Goal: Information Seeking & Learning: Check status

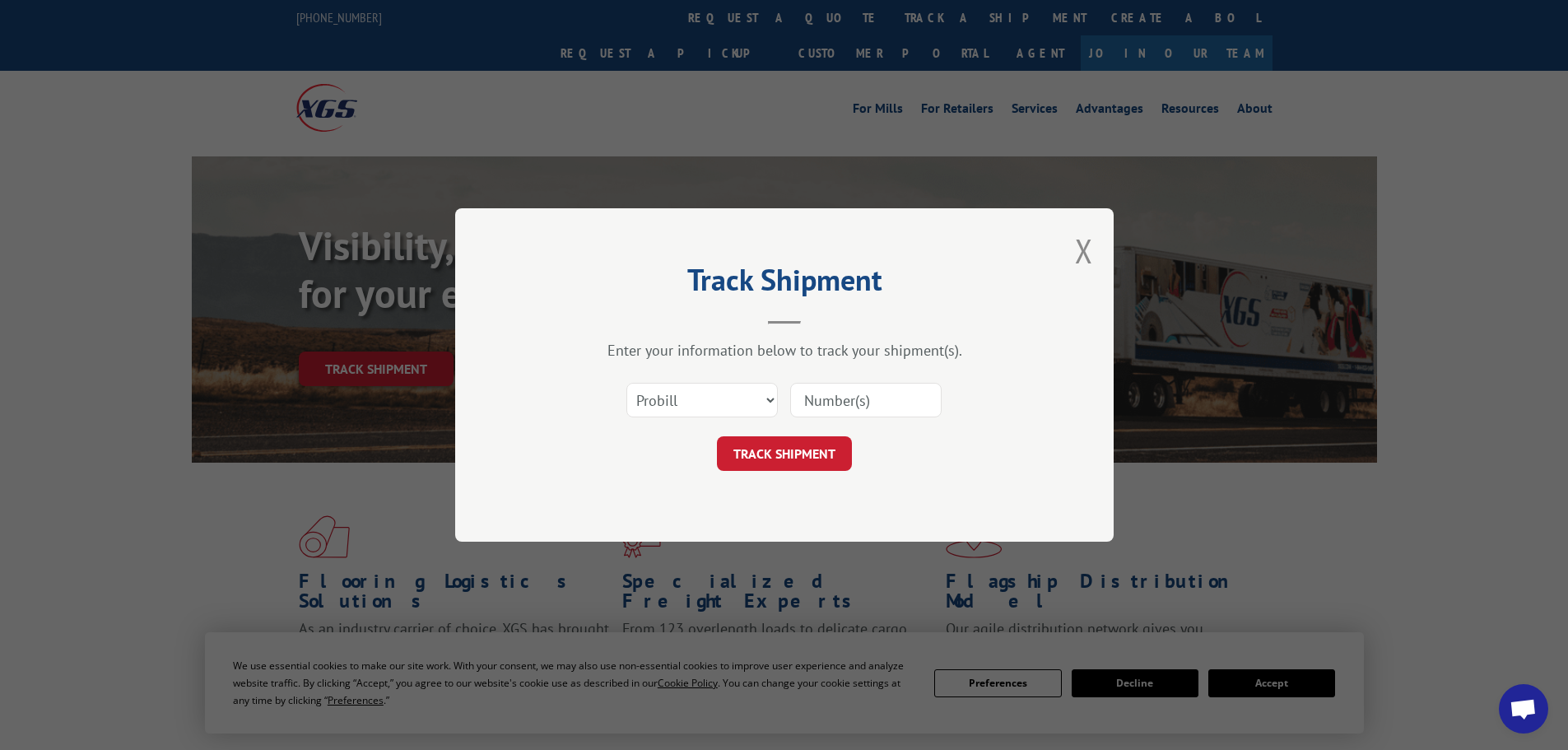
drag, startPoint x: 802, startPoint y: 412, endPoint x: 793, endPoint y: 406, distance: 10.8
click at [802, 412] on input at bounding box center [865, 400] width 151 height 34
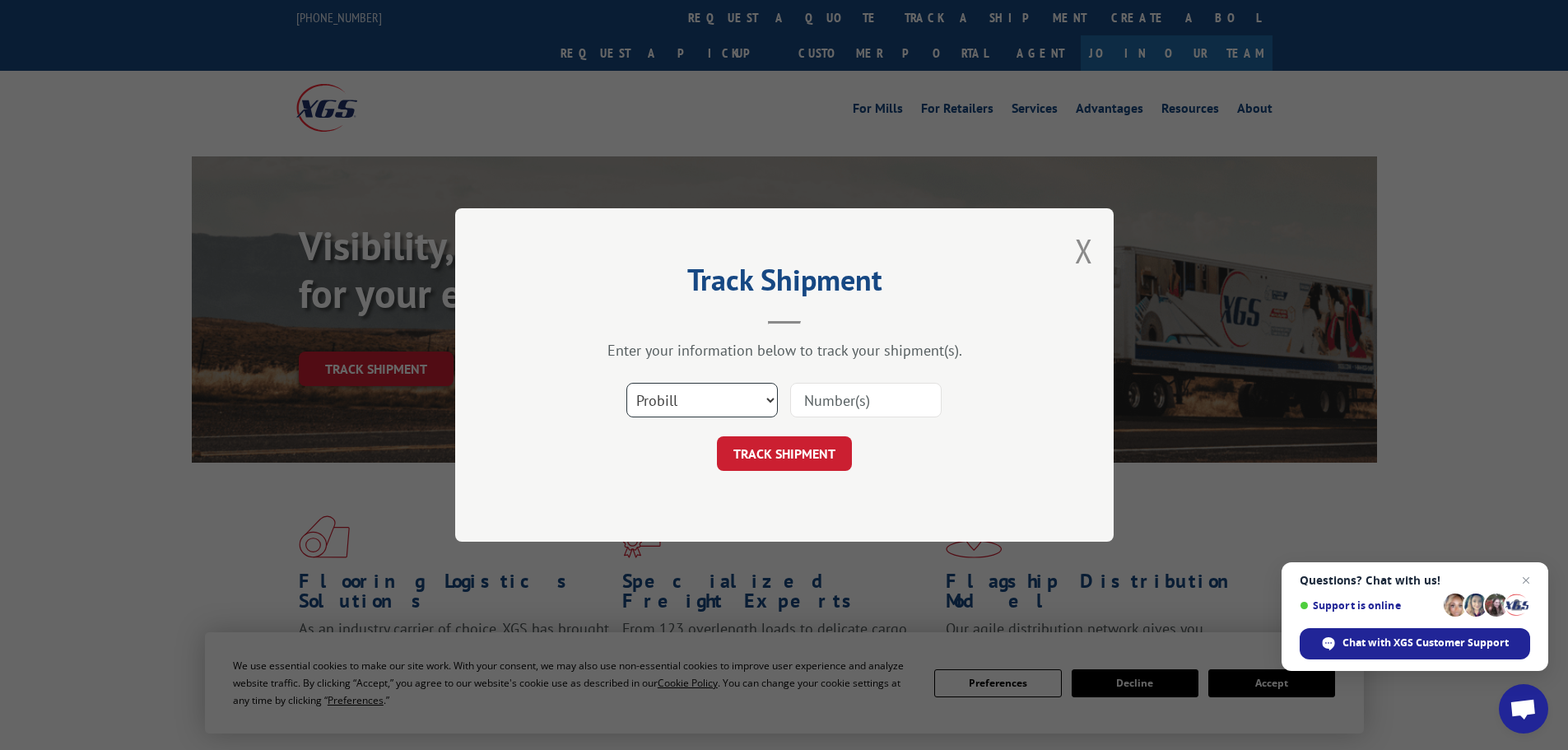
click at [748, 399] on select "Select category... Probill BOL PO" at bounding box center [701, 400] width 151 height 34
click at [626, 383] on select "Select category... Probill BOL PO" at bounding box center [701, 400] width 151 height 34
click at [697, 394] on select "Select category... Probill BOL PO" at bounding box center [701, 400] width 151 height 34
select select "bol"
click at [626, 383] on select "Select category... Probill BOL PO" at bounding box center [701, 400] width 151 height 34
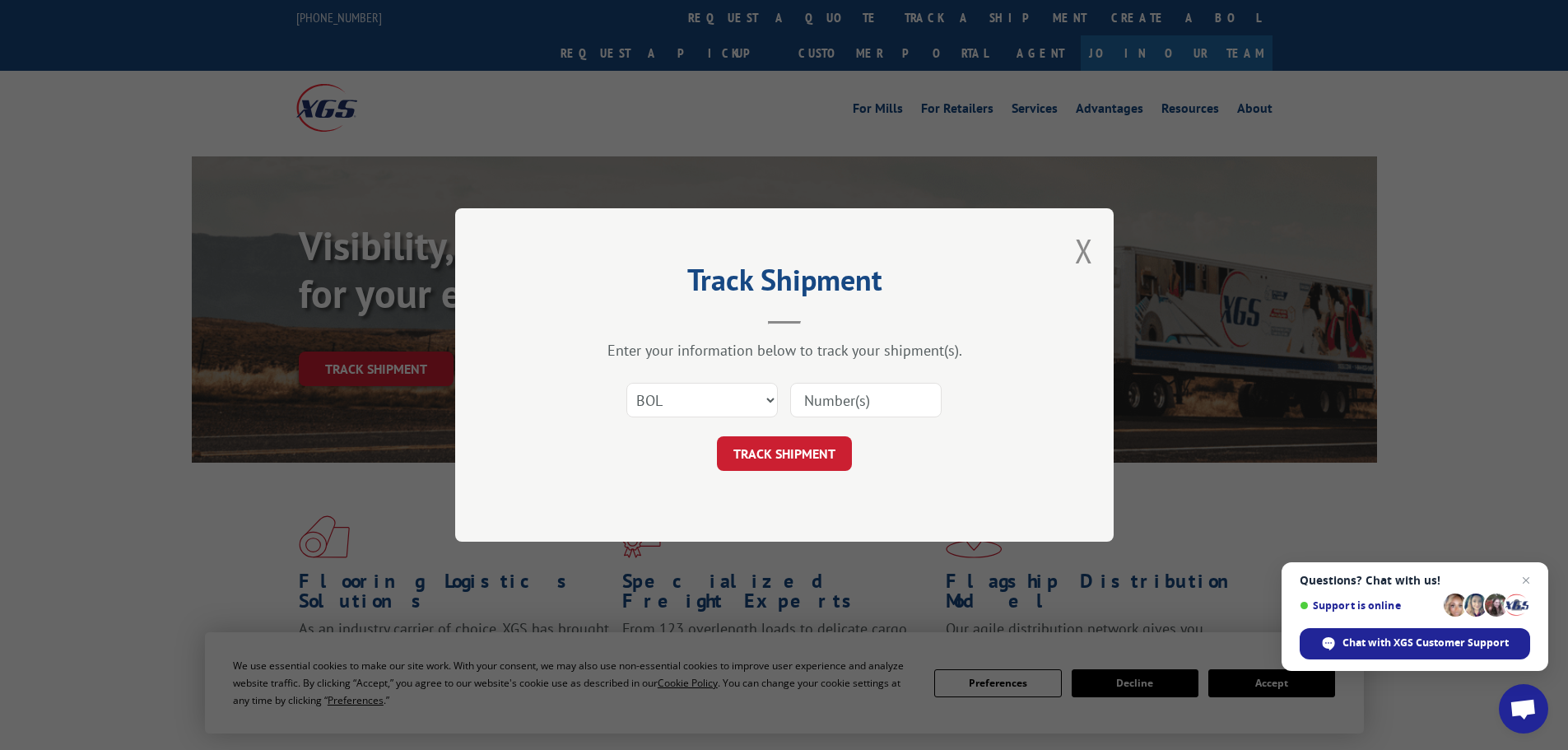
paste input "5499558"
type input "5499558"
click at [840, 464] on button "TRACK SHIPMENT" at bounding box center [784, 453] width 135 height 34
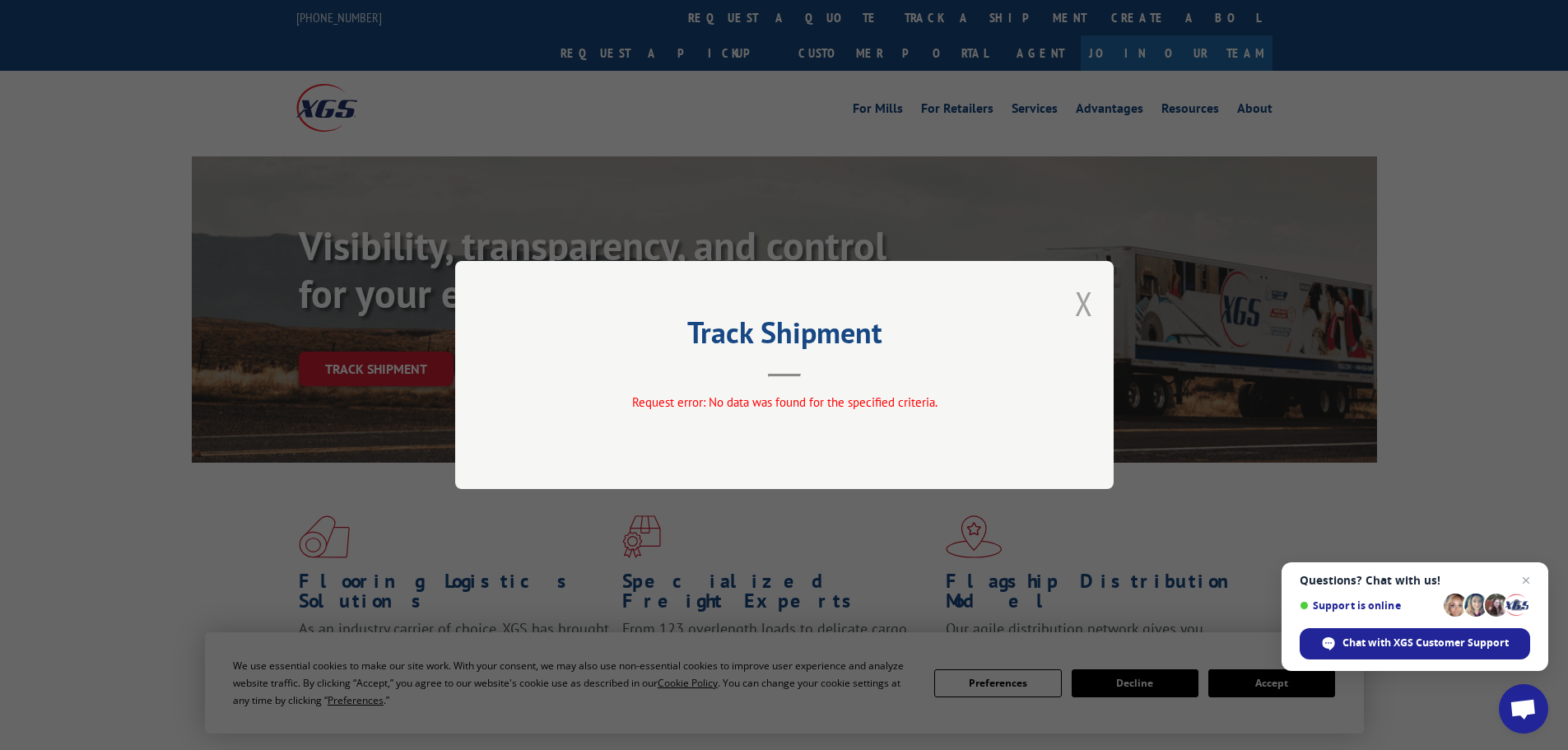
click at [1080, 314] on button "Close modal" at bounding box center [1084, 304] width 18 height 44
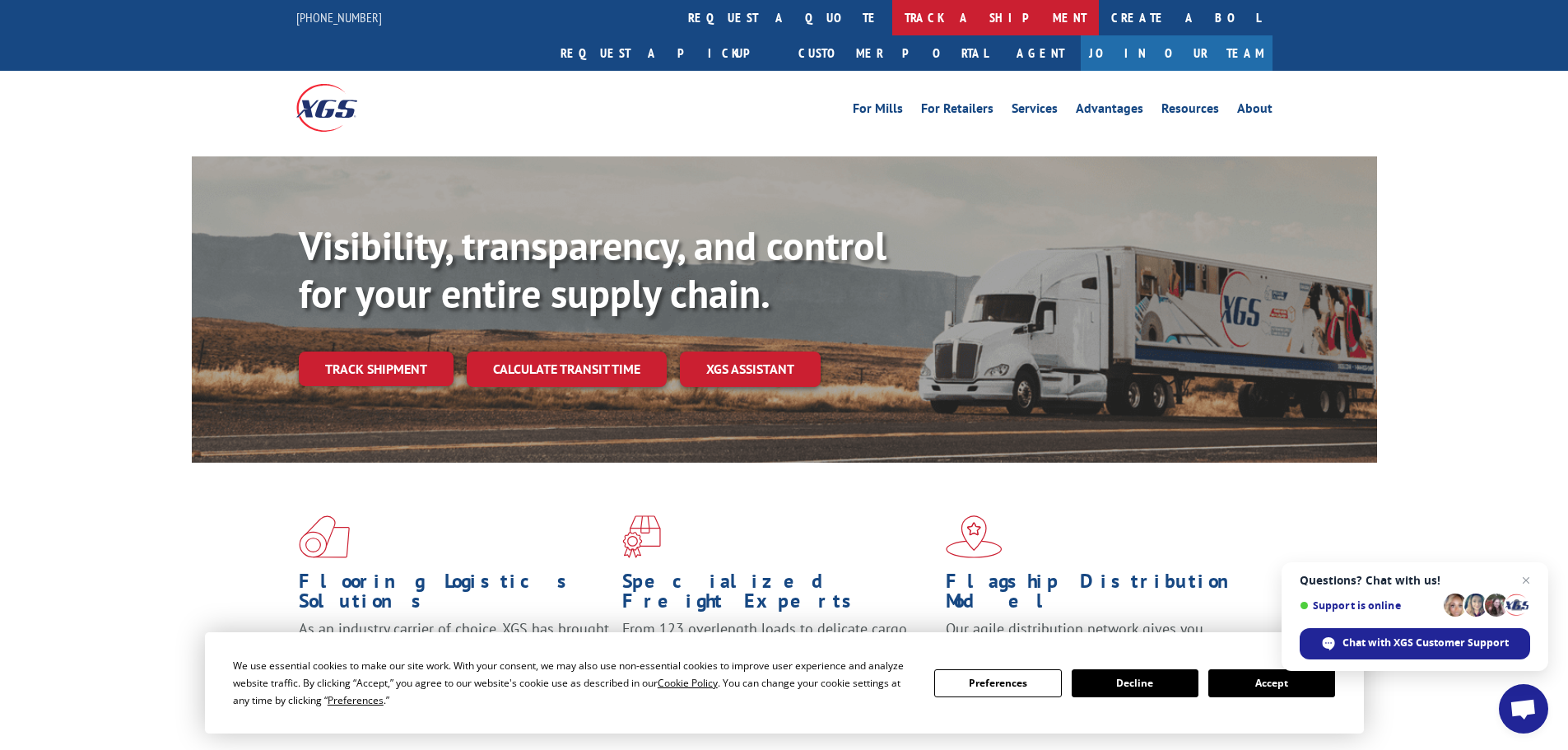
click at [892, 27] on link "track a shipment" at bounding box center [995, 17] width 206 height 35
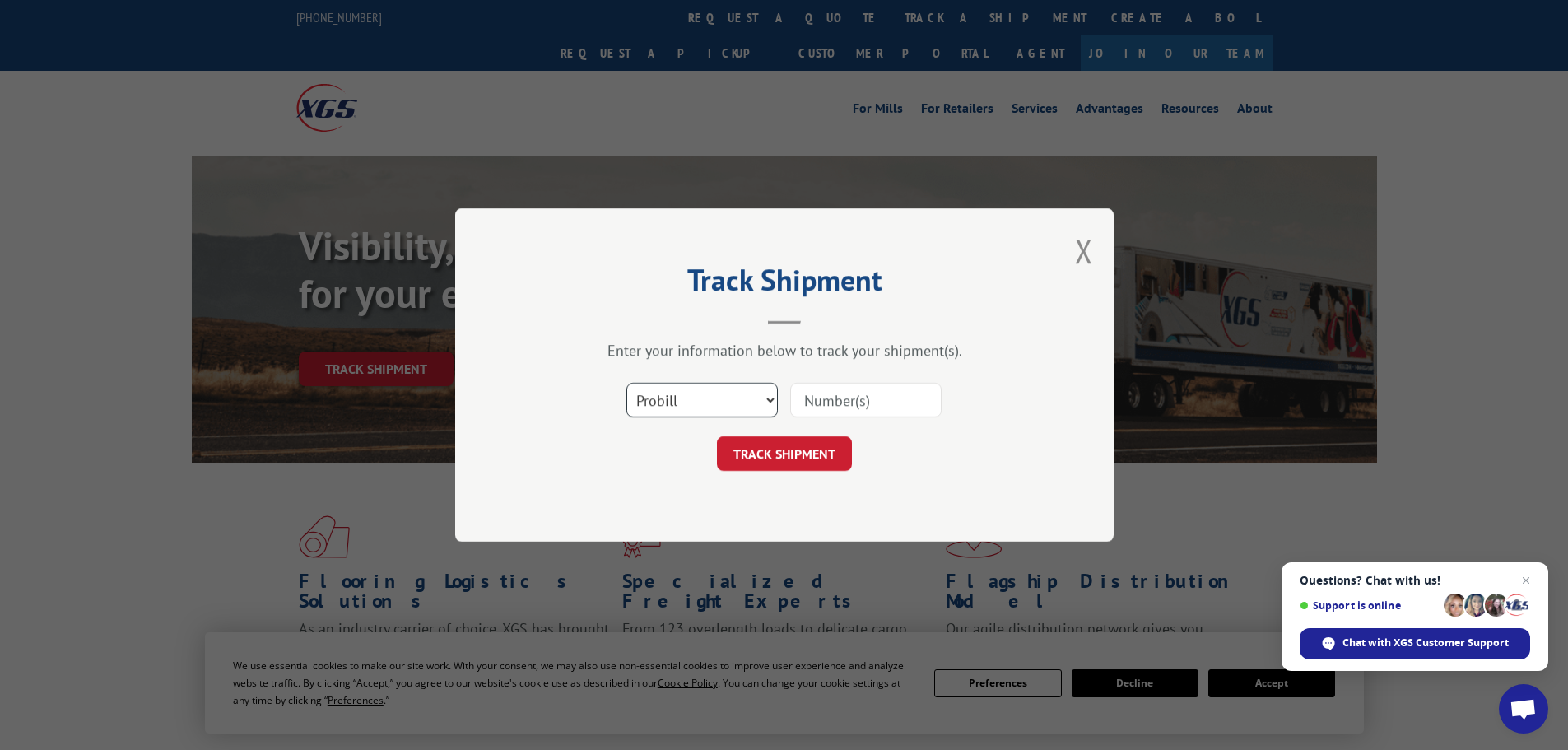
click at [679, 400] on select "Select category... Probill BOL PO" at bounding box center [701, 400] width 151 height 34
paste input "5499558"
type input "5499558"
click at [828, 440] on button "TRACK SHIPMENT" at bounding box center [784, 453] width 135 height 34
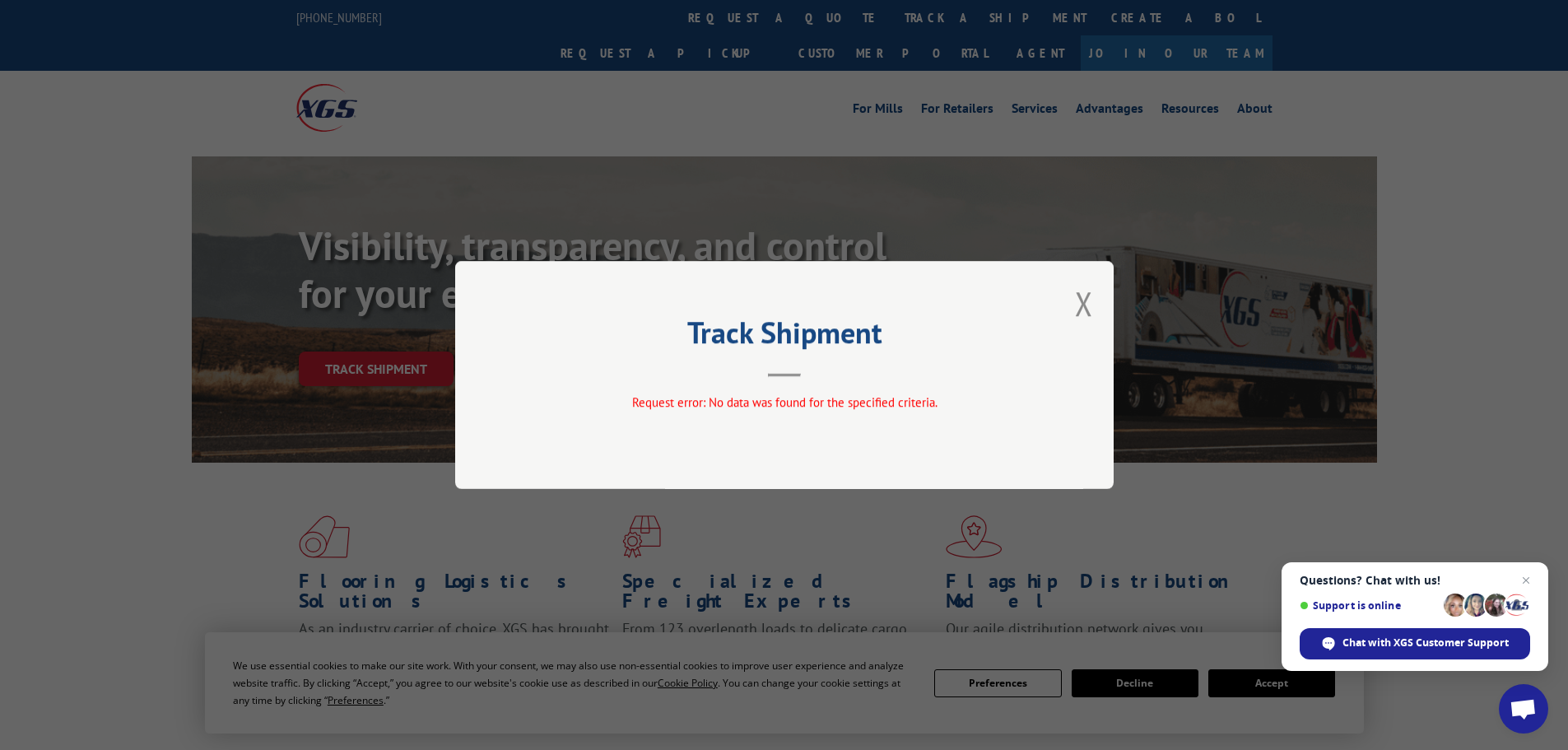
click at [1088, 312] on button "Close modal" at bounding box center [1084, 304] width 18 height 44
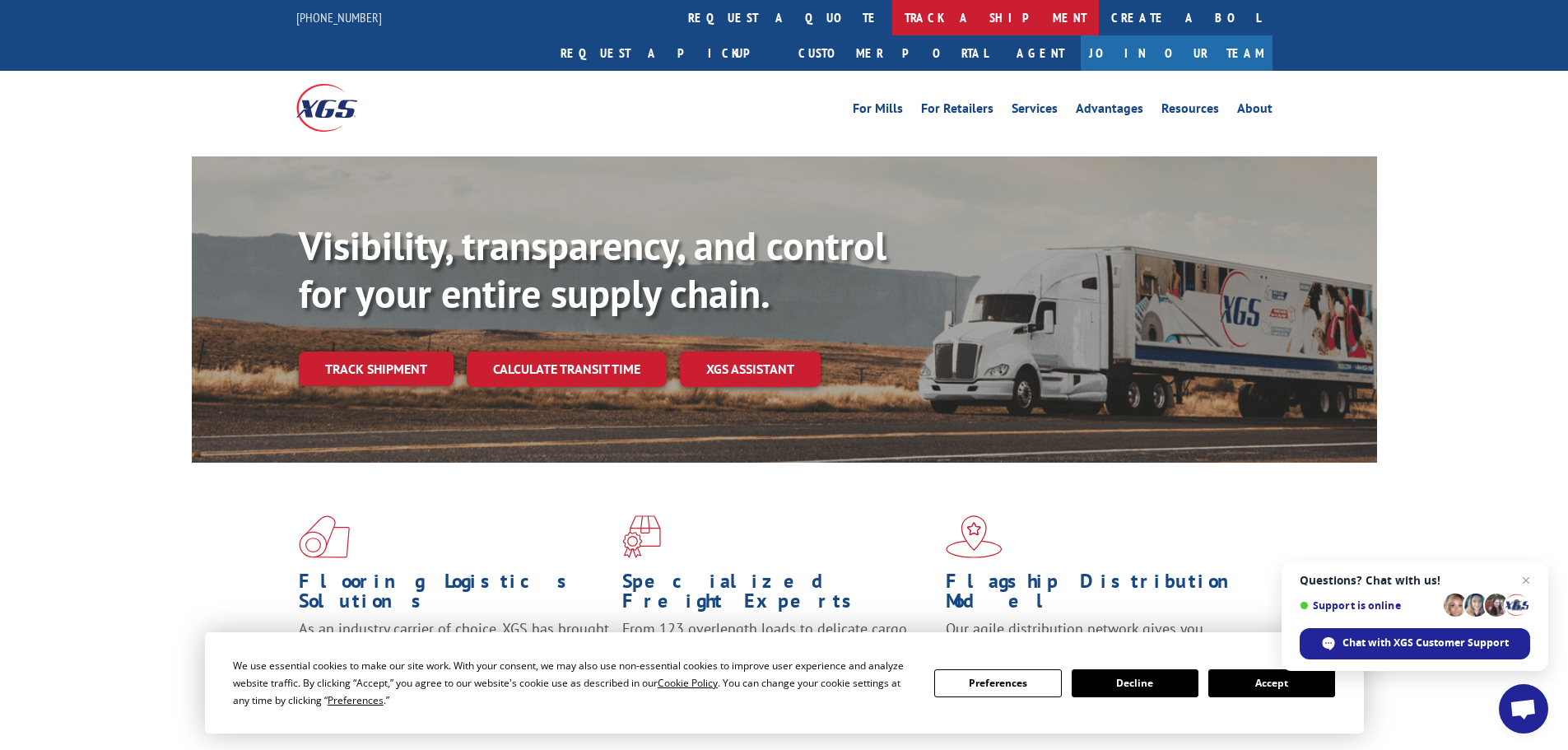
click at [892, 23] on link "track a shipment" at bounding box center [995, 17] width 206 height 35
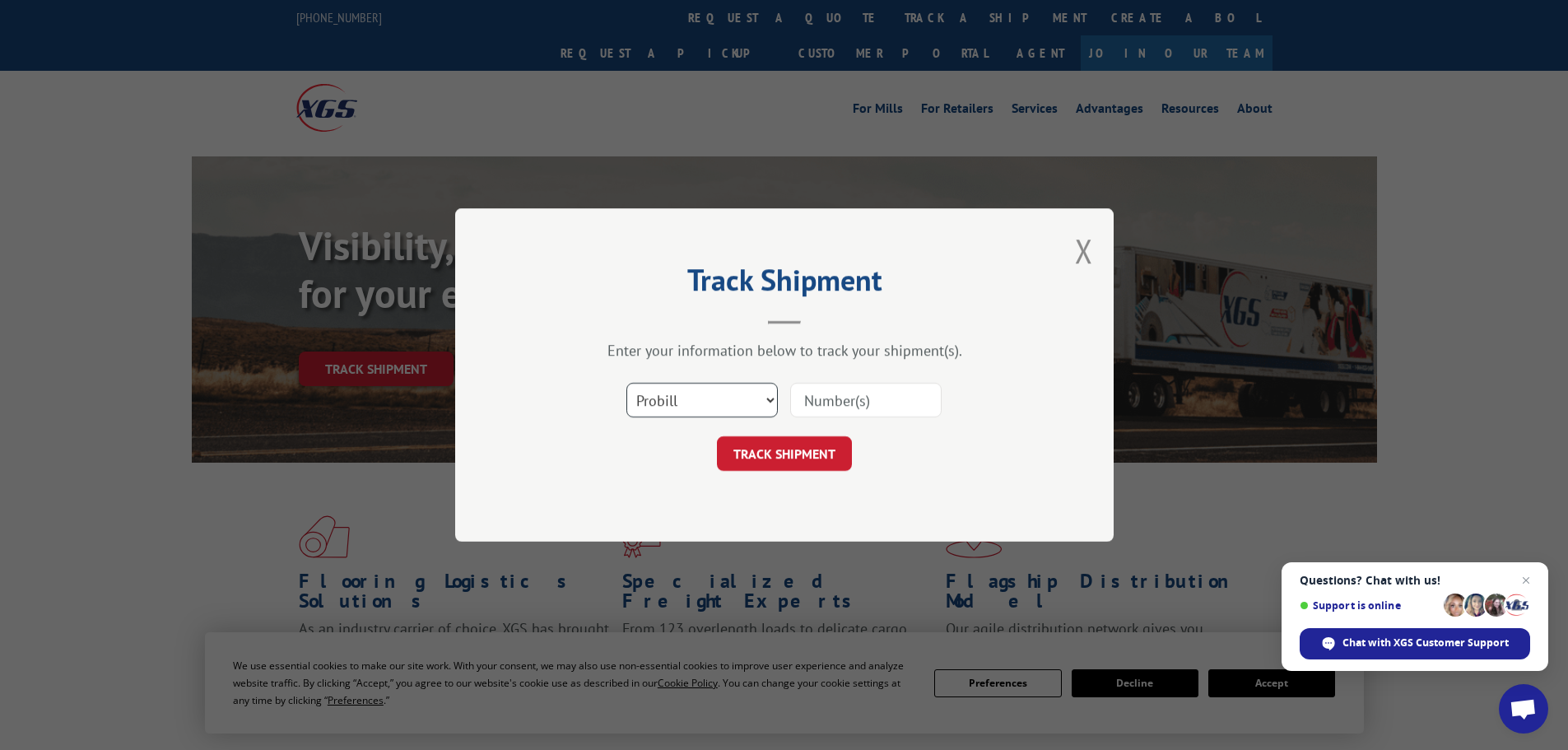
click at [694, 391] on select "Select category... Probill BOL PO" at bounding box center [701, 400] width 151 height 34
select select "bol"
click at [626, 383] on select "Select category... Probill BOL PO" at bounding box center [701, 400] width 151 height 34
click at [790, 418] on div at bounding box center [865, 401] width 151 height 38
click at [805, 412] on input at bounding box center [865, 400] width 151 height 34
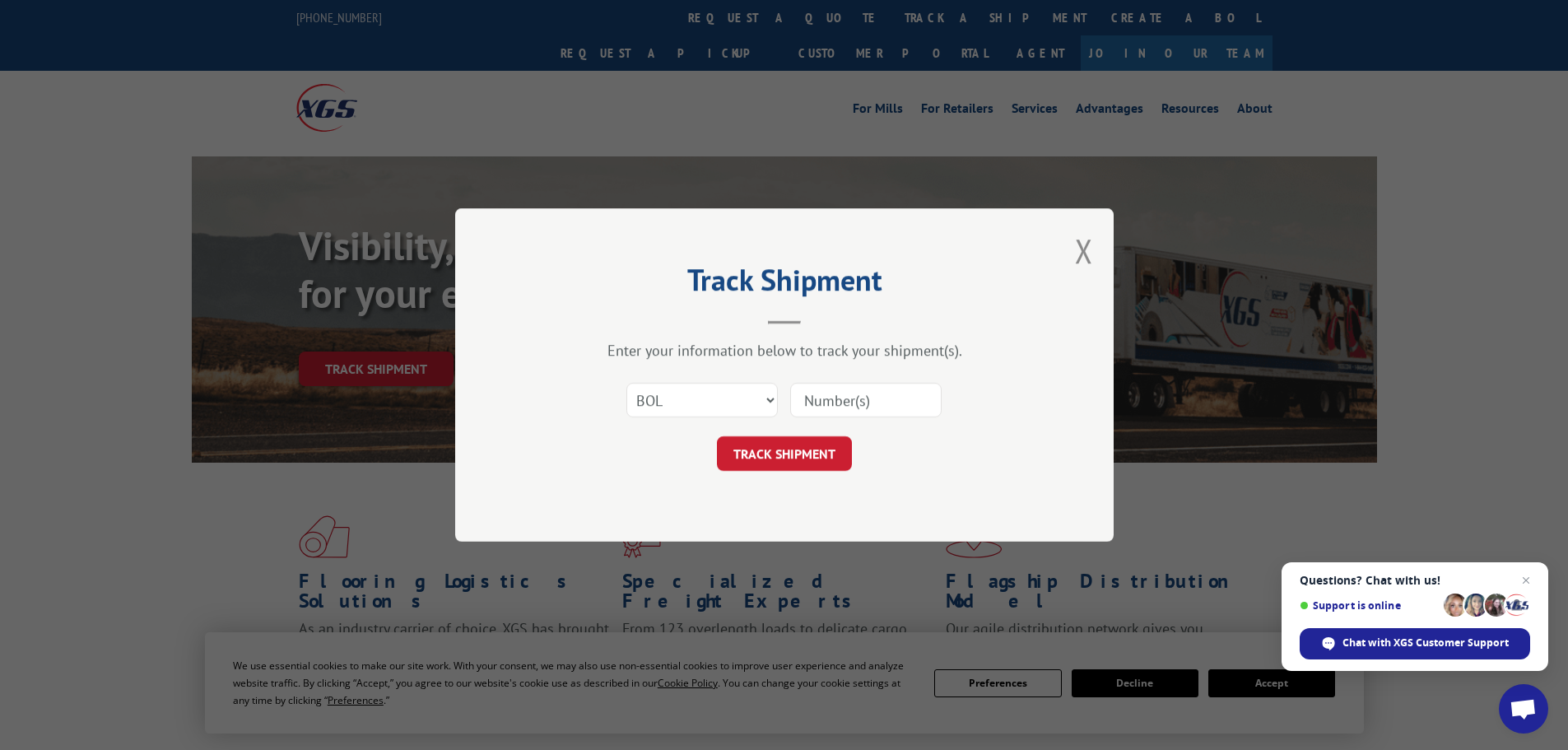
paste input "5499558"
type input "5499558"
click at [716, 436] on button "TRACK SHIPMENT" at bounding box center [784, 453] width 135 height 34
click at [772, 461] on button "TRACK SHIPMENT" at bounding box center [784, 453] width 135 height 34
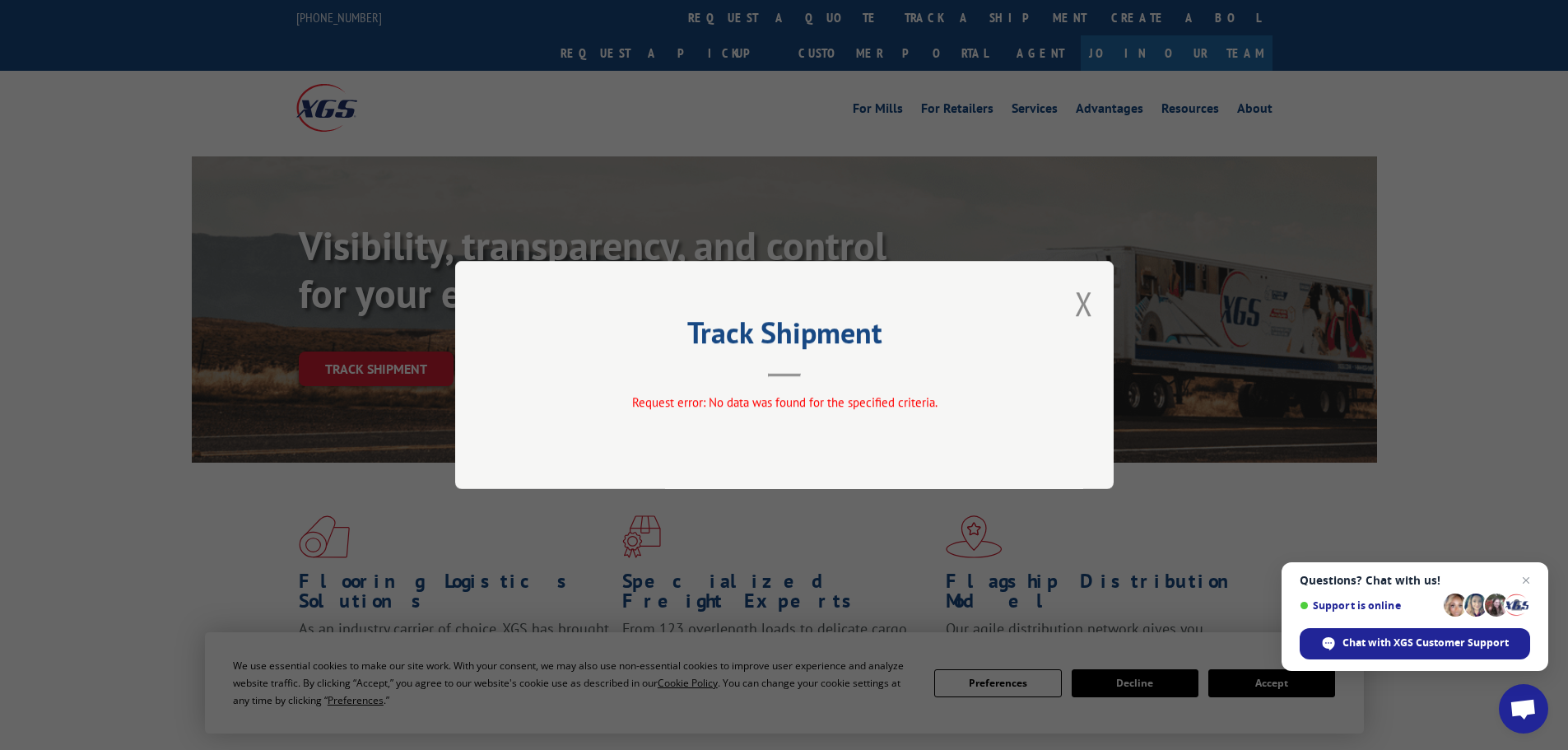
click at [1074, 300] on div "Track Shipment Request error: No data was found for the specified criteria." at bounding box center [784, 375] width 658 height 228
click at [1083, 313] on button "Close modal" at bounding box center [1084, 304] width 18 height 44
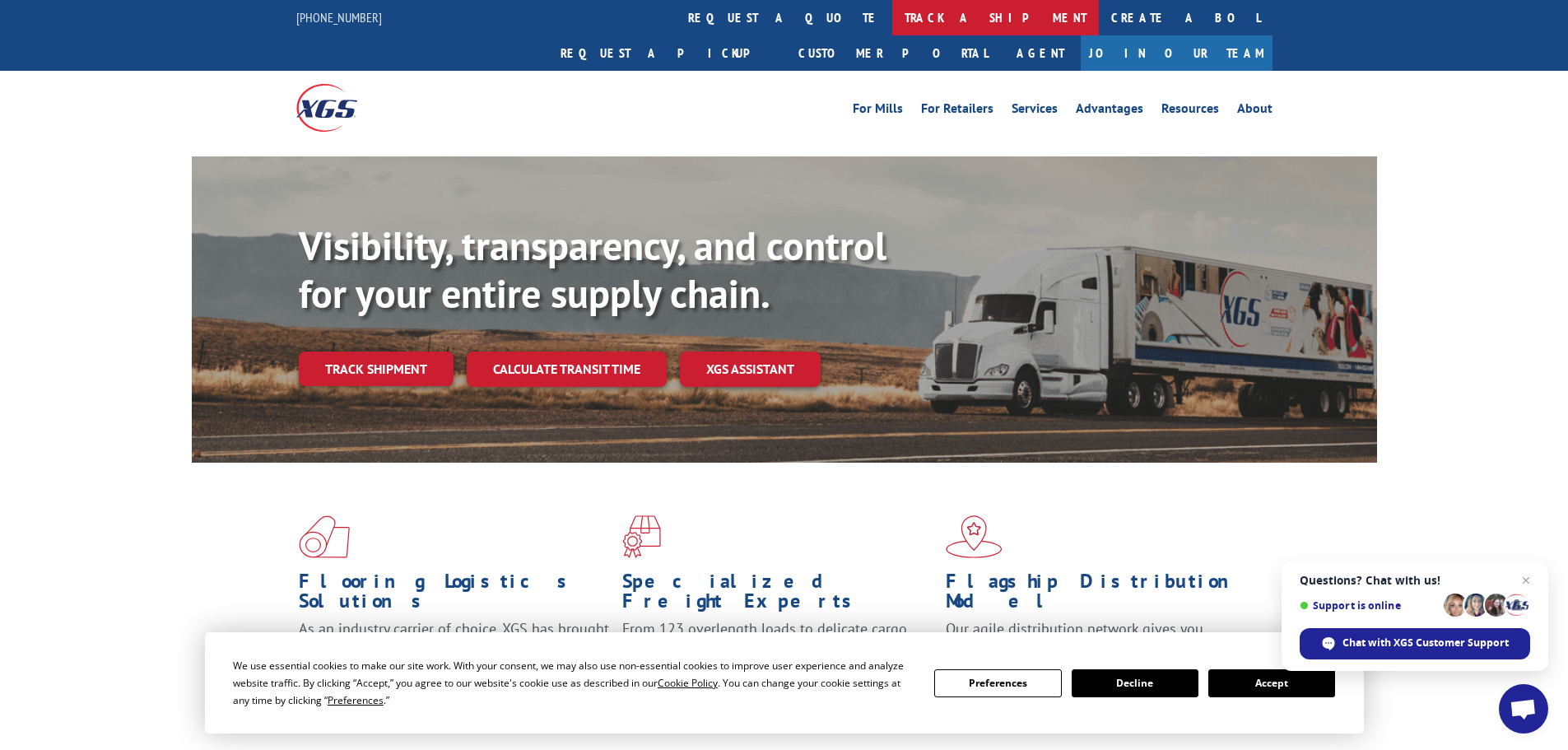
click at [892, 33] on link "track a shipment" at bounding box center [995, 17] width 206 height 35
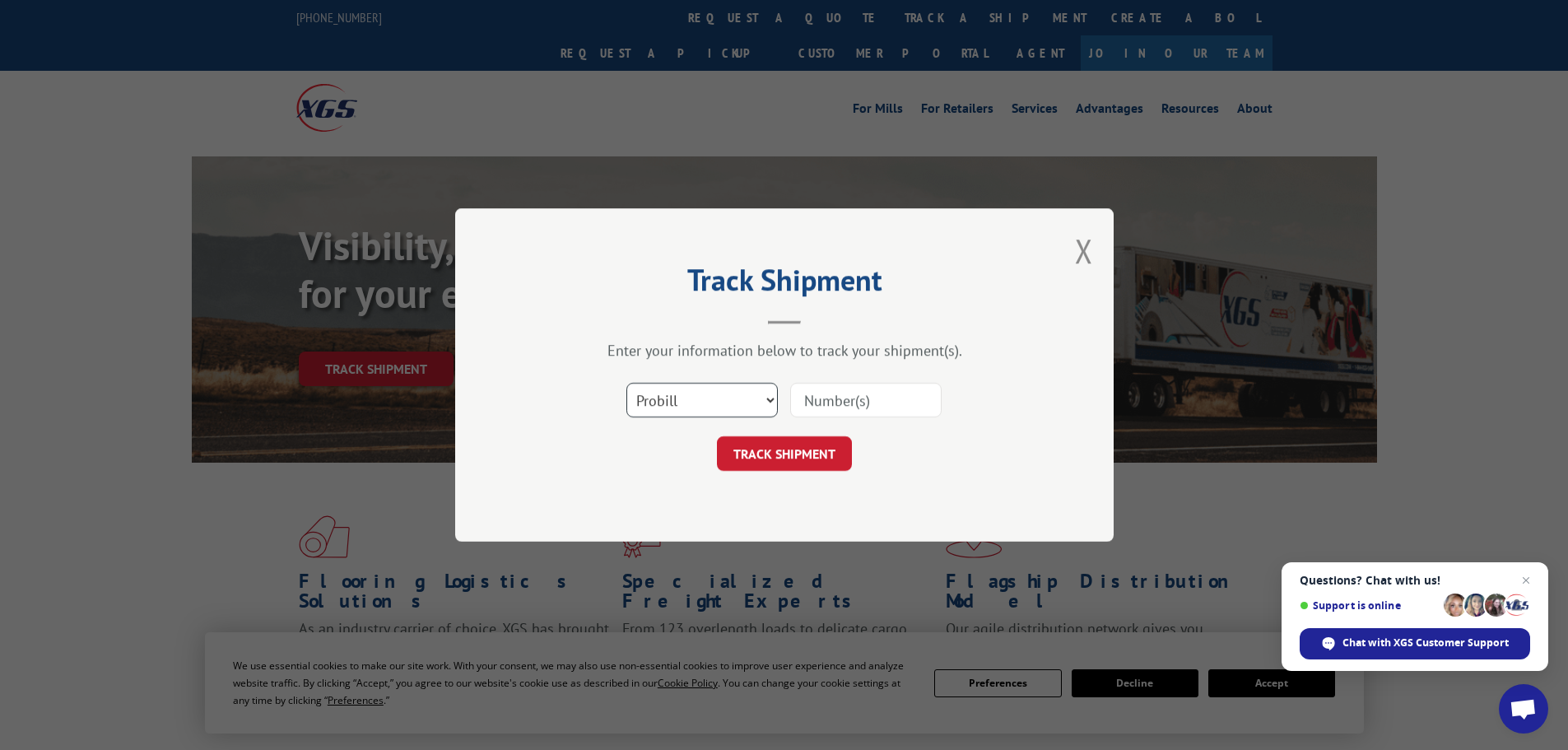
click at [748, 410] on select "Select category... Probill BOL PO" at bounding box center [701, 400] width 151 height 34
select select "bol"
click at [626, 383] on select "Select category... Probill BOL PO" at bounding box center [701, 400] width 151 height 34
click at [821, 403] on input at bounding box center [865, 400] width 151 height 34
type input "643233"
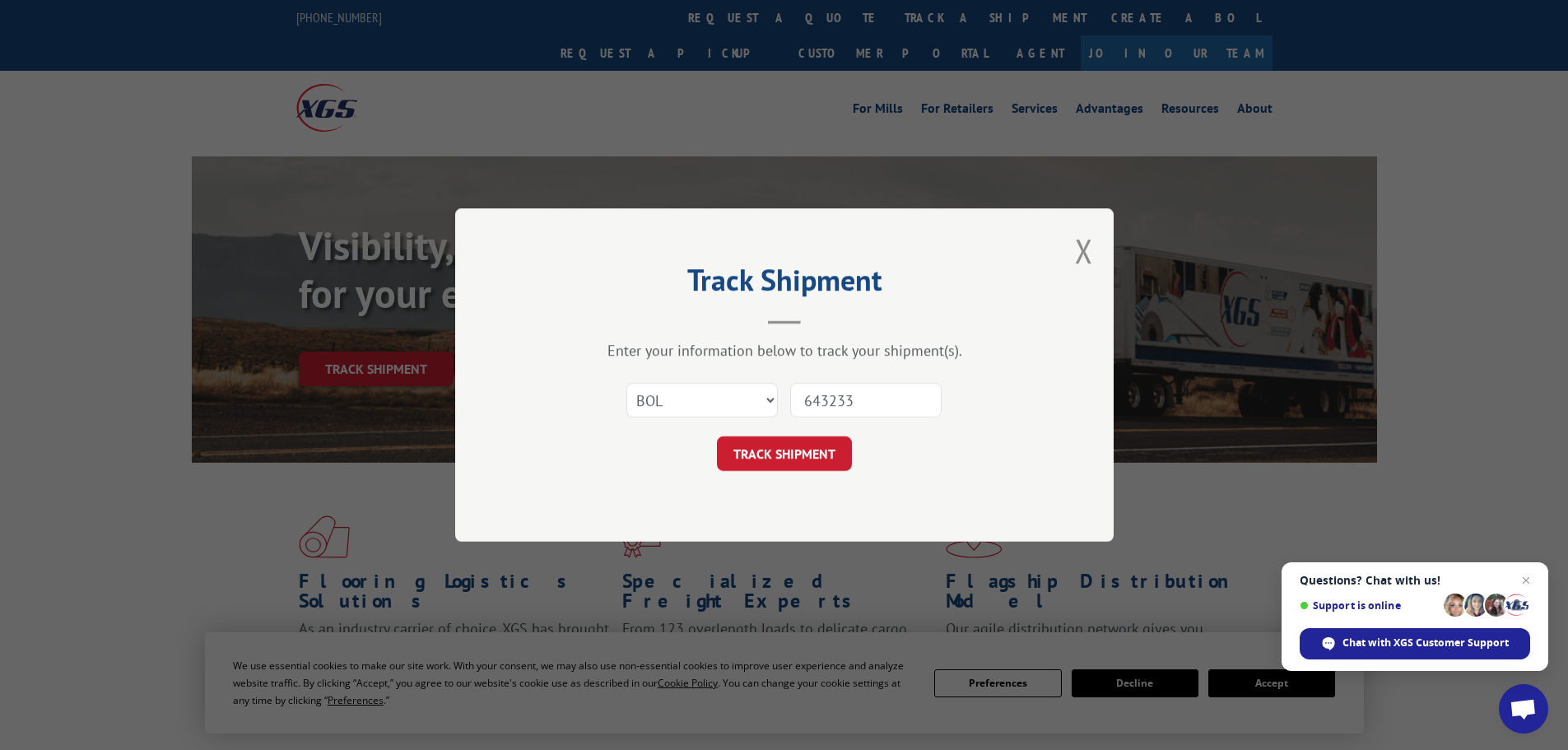
click at [716, 436] on button "TRACK SHIPMENT" at bounding box center [784, 453] width 135 height 34
click at [806, 450] on button "TRACK SHIPMENT" at bounding box center [784, 453] width 135 height 34
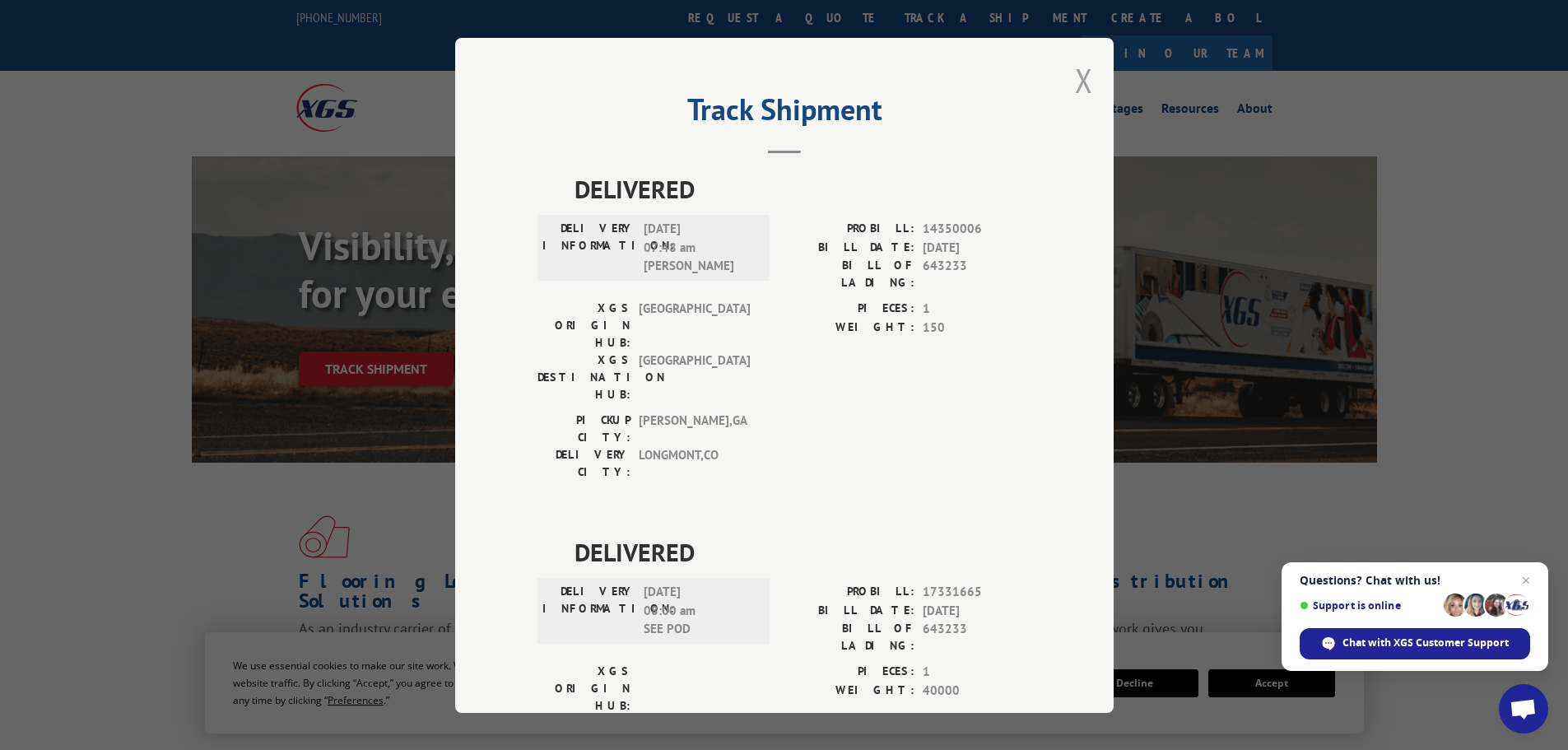
click at [1076, 80] on button "Close modal" at bounding box center [1084, 80] width 18 height 44
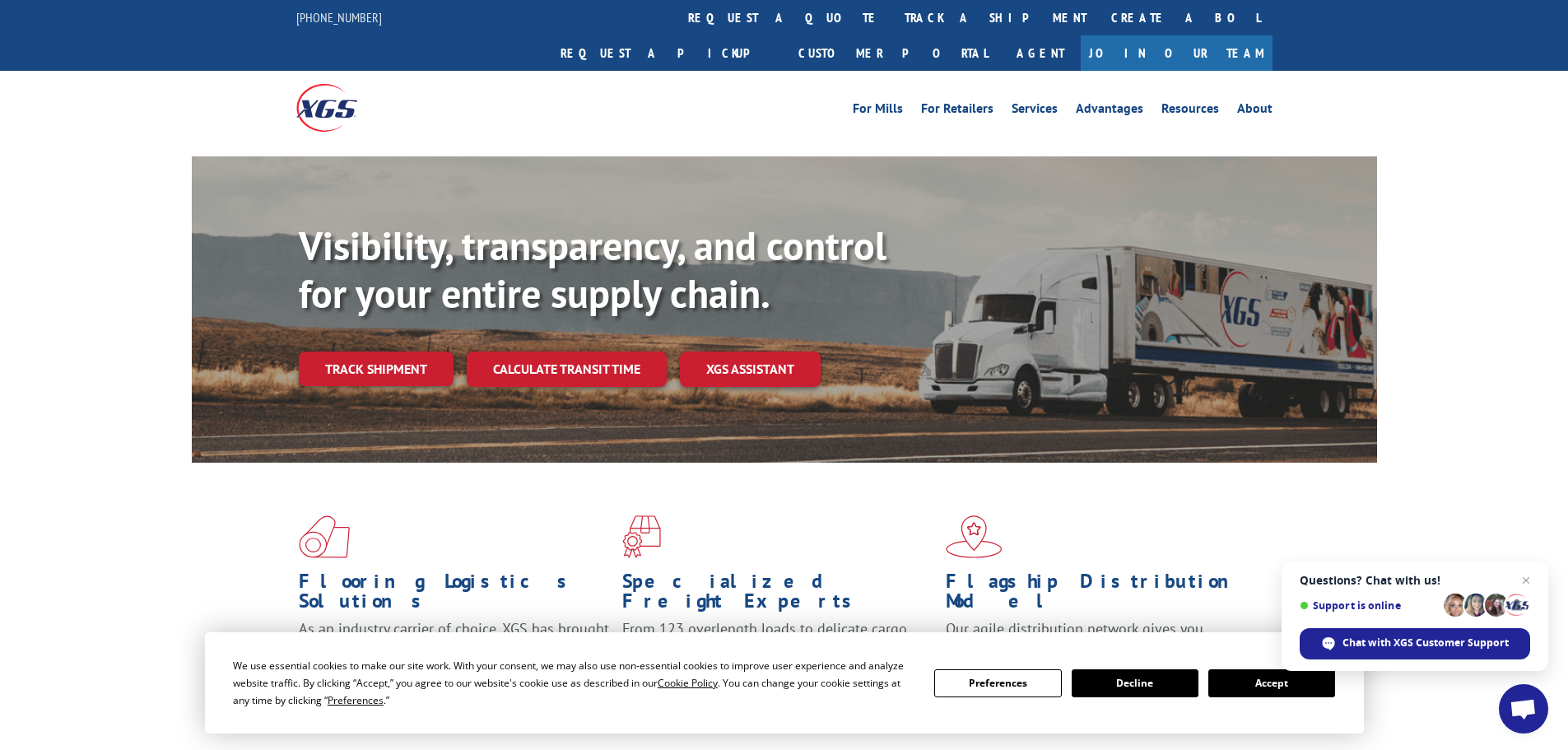
click at [892, 17] on link "track a shipment" at bounding box center [995, 17] width 206 height 35
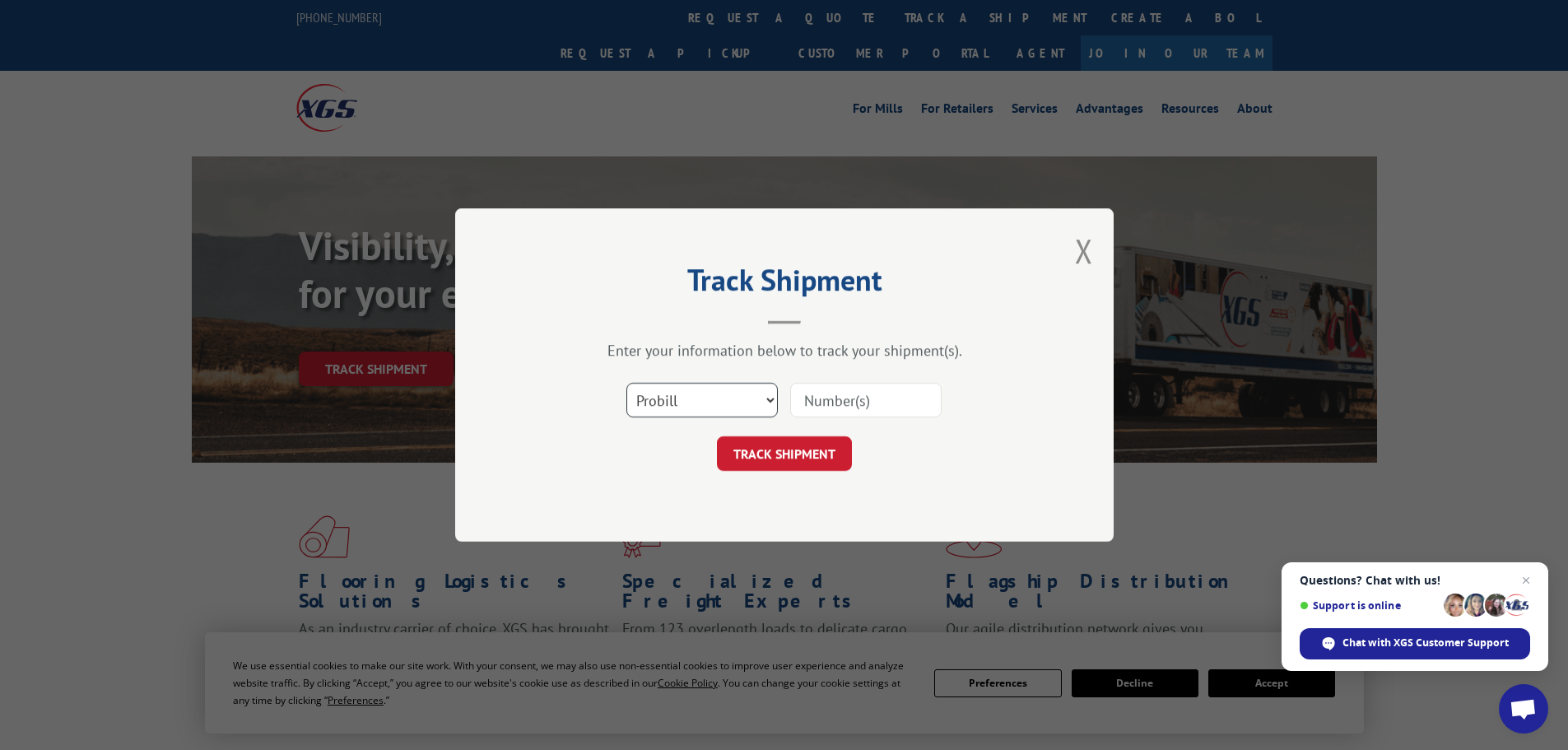
click at [668, 400] on select "Select category... Probill BOL PO" at bounding box center [701, 400] width 151 height 34
select select "po"
click at [626, 383] on select "Select category... Probill BOL PO" at bounding box center [701, 400] width 151 height 34
click at [846, 405] on input at bounding box center [865, 400] width 151 height 34
paste input "62531419"
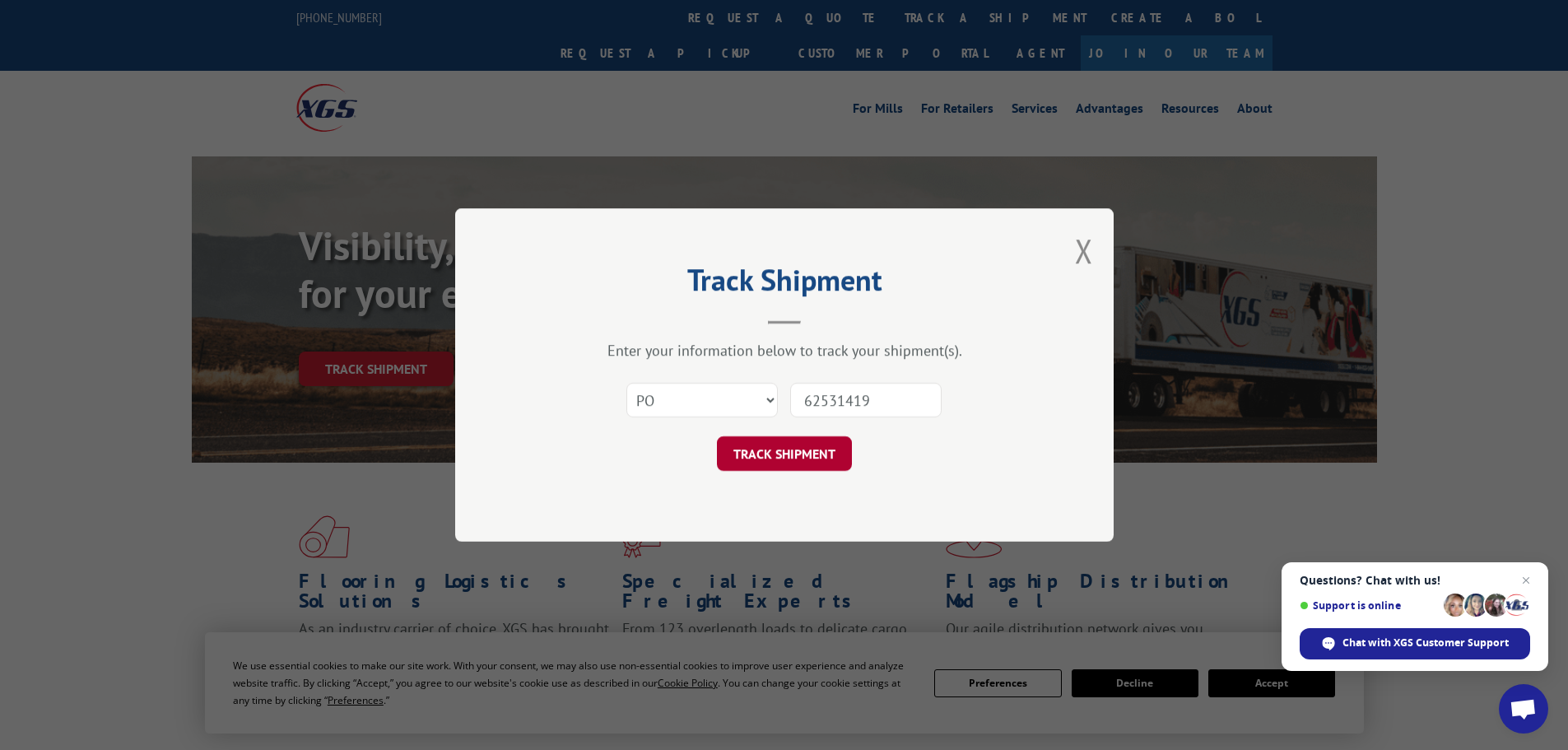
type input "62531419"
click at [758, 448] on button "TRACK SHIPMENT" at bounding box center [784, 453] width 135 height 34
click at [777, 466] on button "TRACK SHIPMENT" at bounding box center [784, 453] width 135 height 34
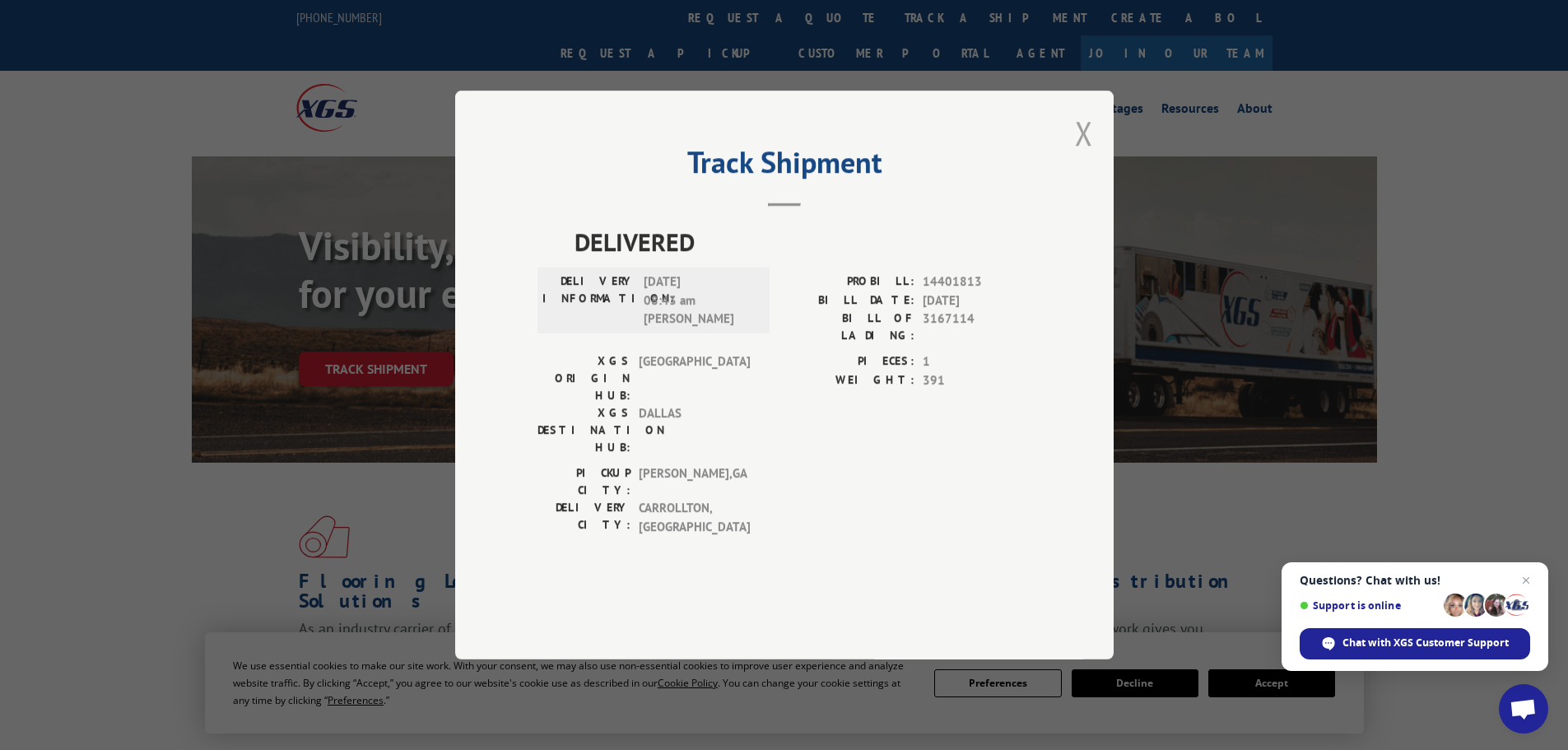
click at [1085, 155] on button "Close modal" at bounding box center [1084, 133] width 18 height 44
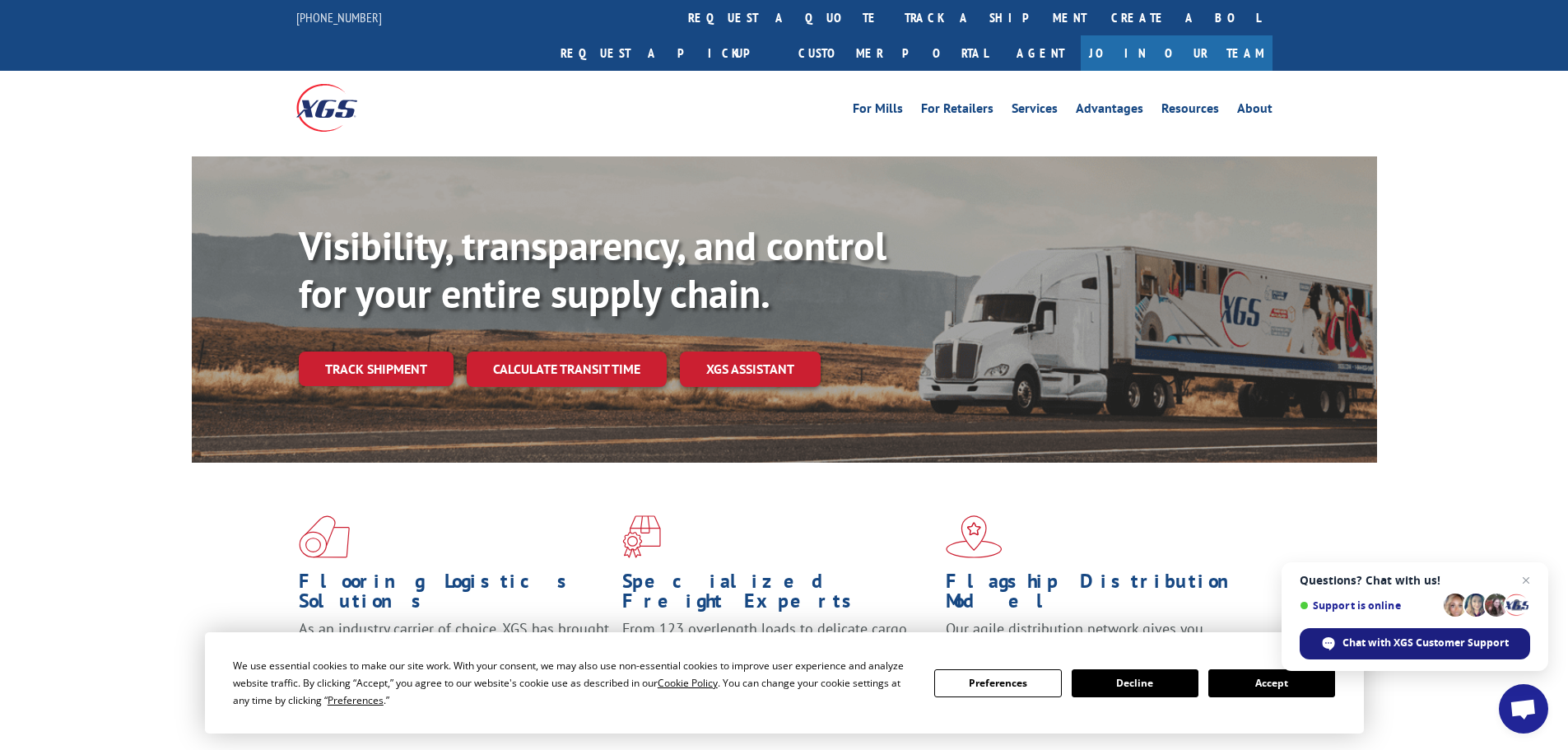
click at [1490, 646] on span "Chat with XGS Customer Support" at bounding box center [1425, 643] width 167 height 15
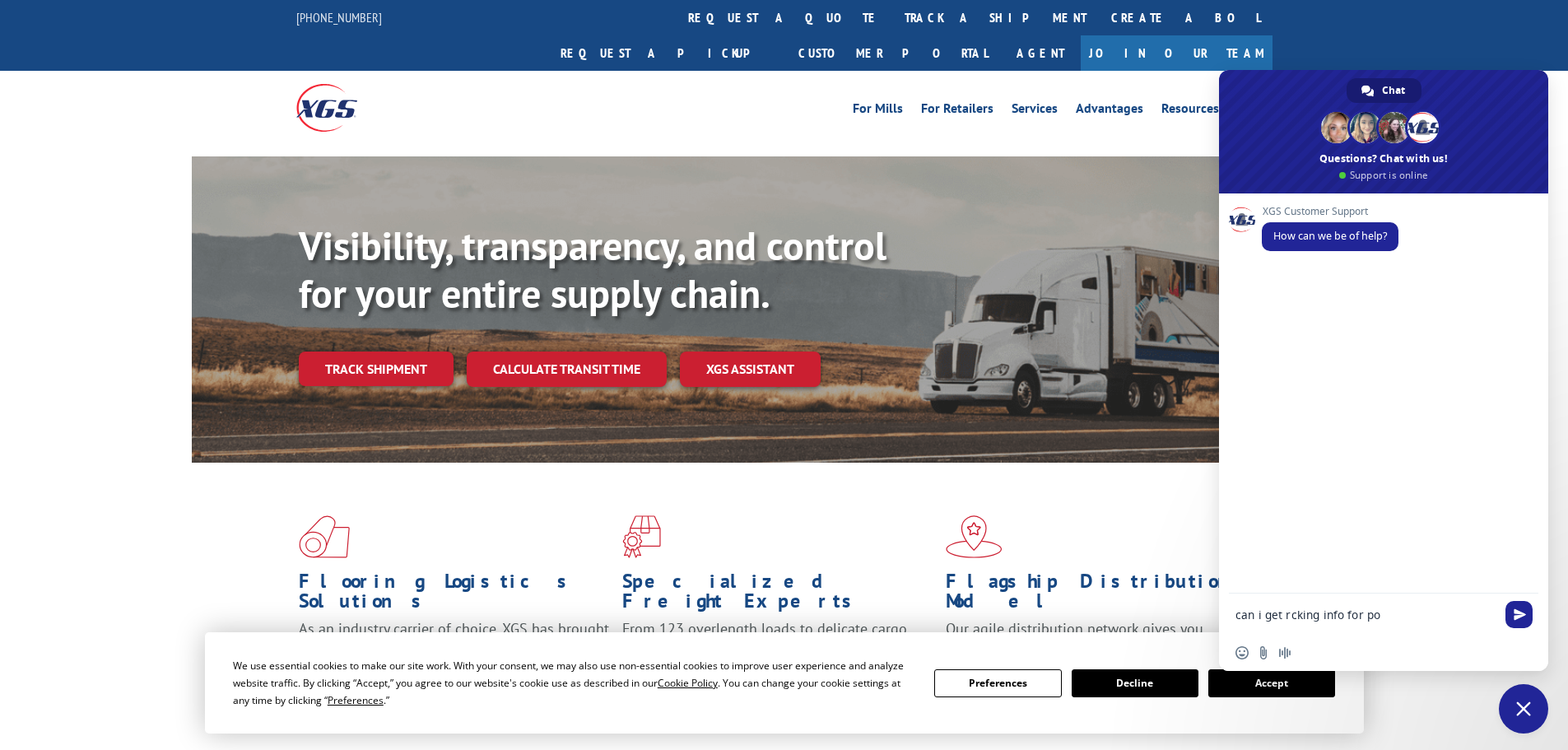
click at [1284, 622] on textarea "can i get rcking info for po" at bounding box center [1364, 615] width 260 height 15
paste textarea "PO #62531419"
click at [1241, 616] on textarea "can i get tracking info for po PO #62531419" at bounding box center [1364, 615] width 260 height 15
click at [1426, 612] on textarea "Can I please get tracking info for po PO #62531419" at bounding box center [1364, 620] width 260 height 30
type textarea "Can I please get tracking info for PO #62531419"
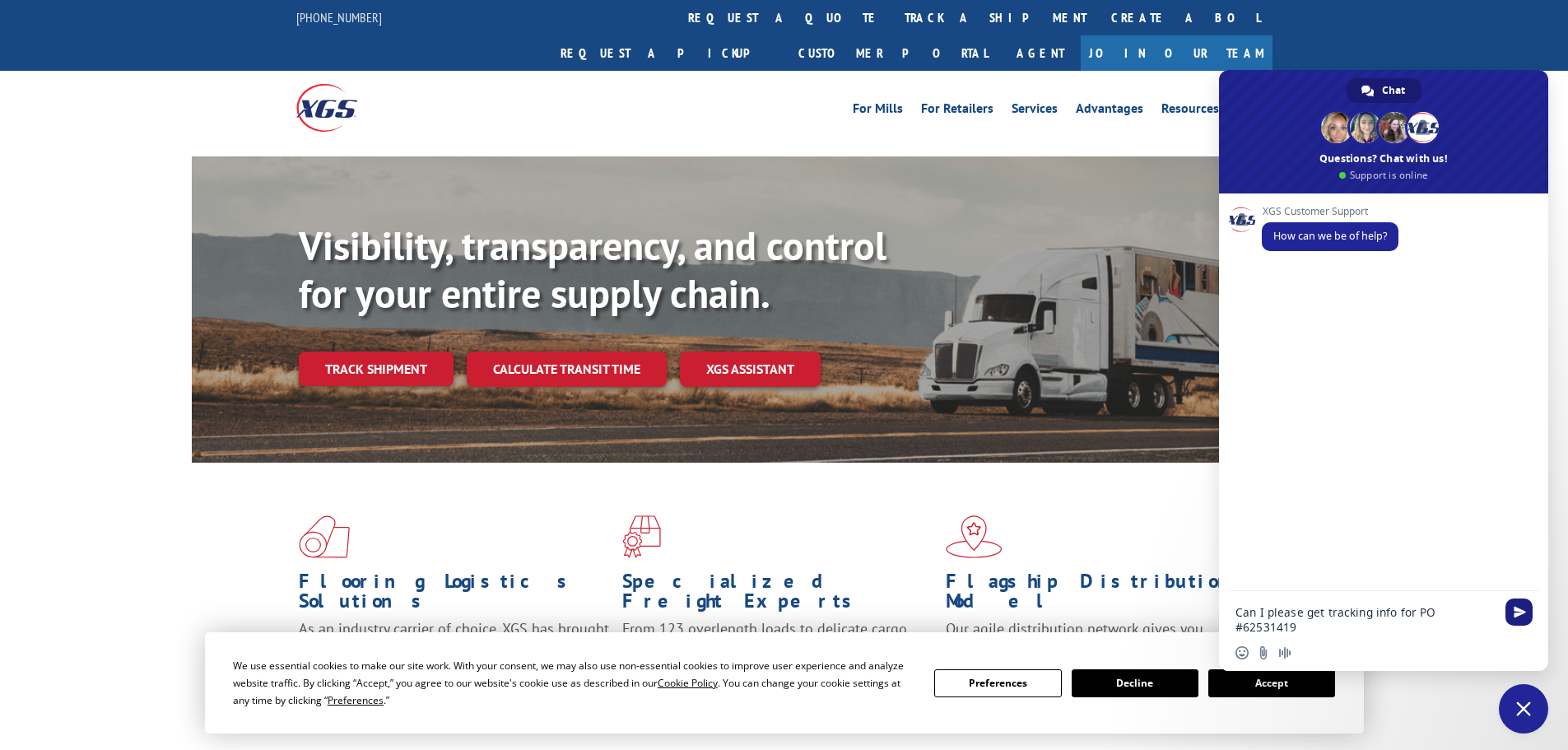
click at [1522, 616] on span "Send" at bounding box center [1519, 612] width 12 height 12
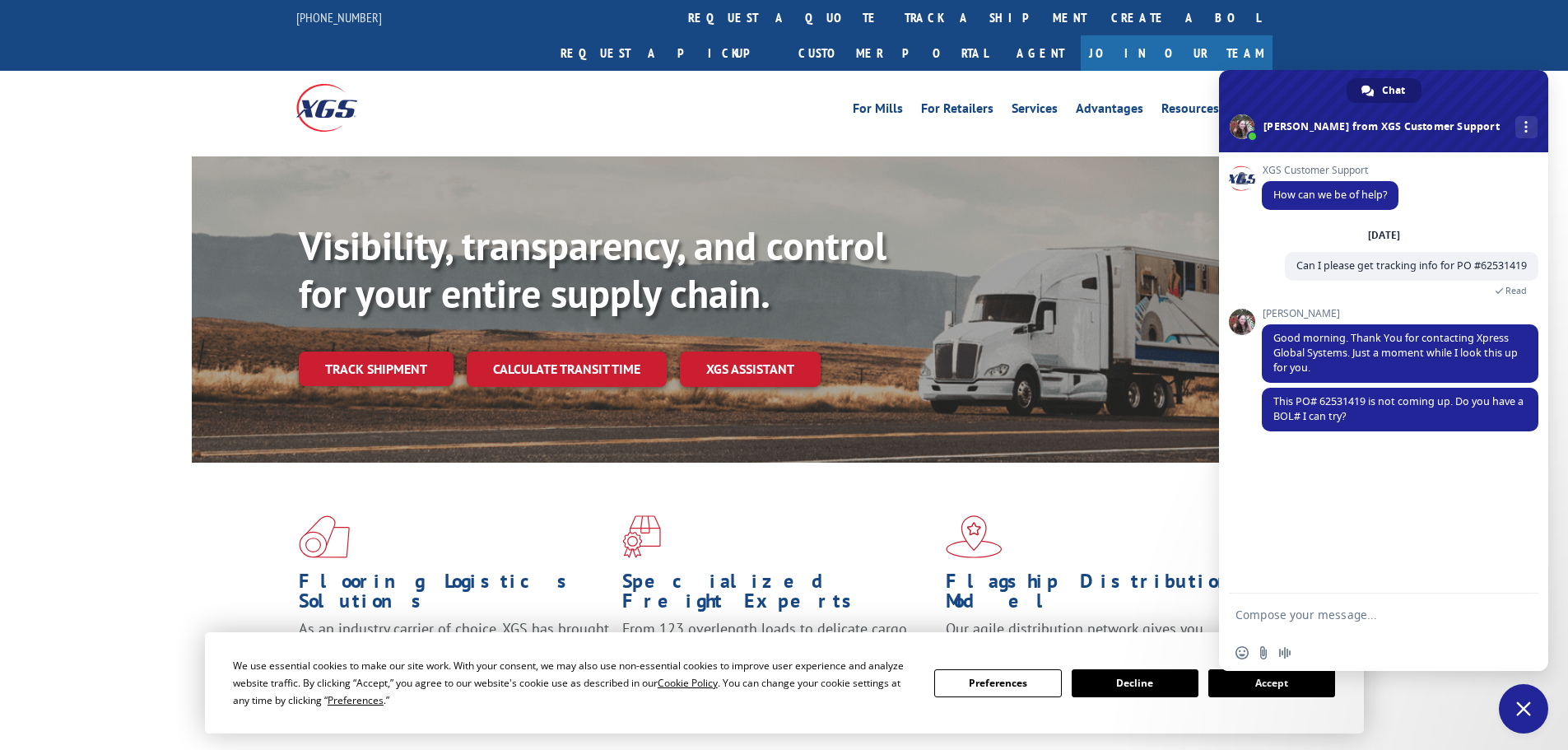
paste textarea "BOL# - 5499558 PRO# - 643233"
type textarea "BOL# - 5499558 PRO# - 643233 I also could not pull up anything with either of t…"
click at [1522, 594] on span "Send" at bounding box center [1519, 597] width 12 height 12
click at [1518, 601] on span "Send" at bounding box center [1519, 597] width 12 height 12
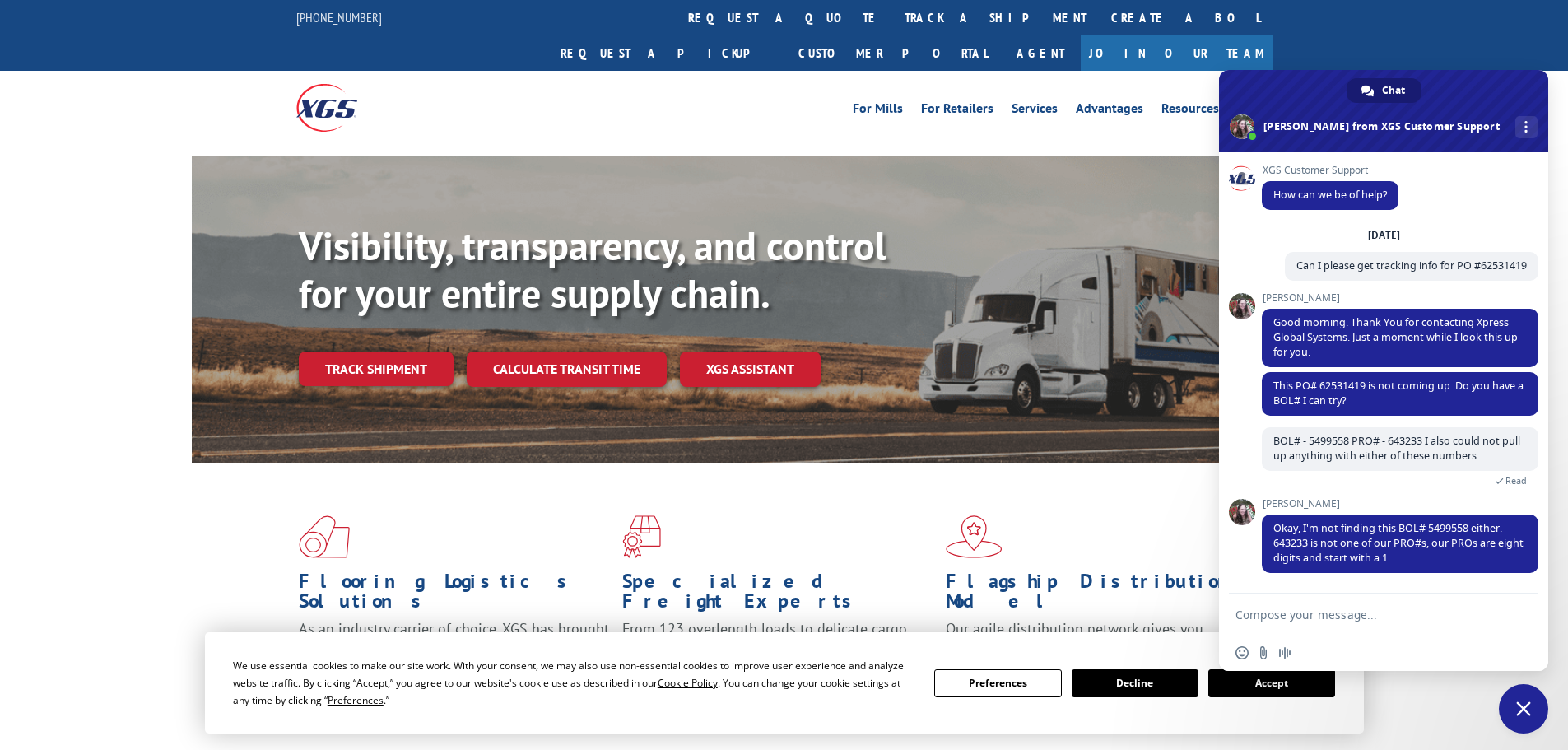
click at [1377, 624] on form at bounding box center [1364, 616] width 260 height 45
click at [1378, 613] on textarea "Compose your message..." at bounding box center [1364, 615] width 260 height 15
type textarea "o"
type textarea "Thank you. I will contact vendor to get more info"
click at [1543, 625] on div "Thank you. I will contact vendor to get more info" at bounding box center [1383, 614] width 329 height 47
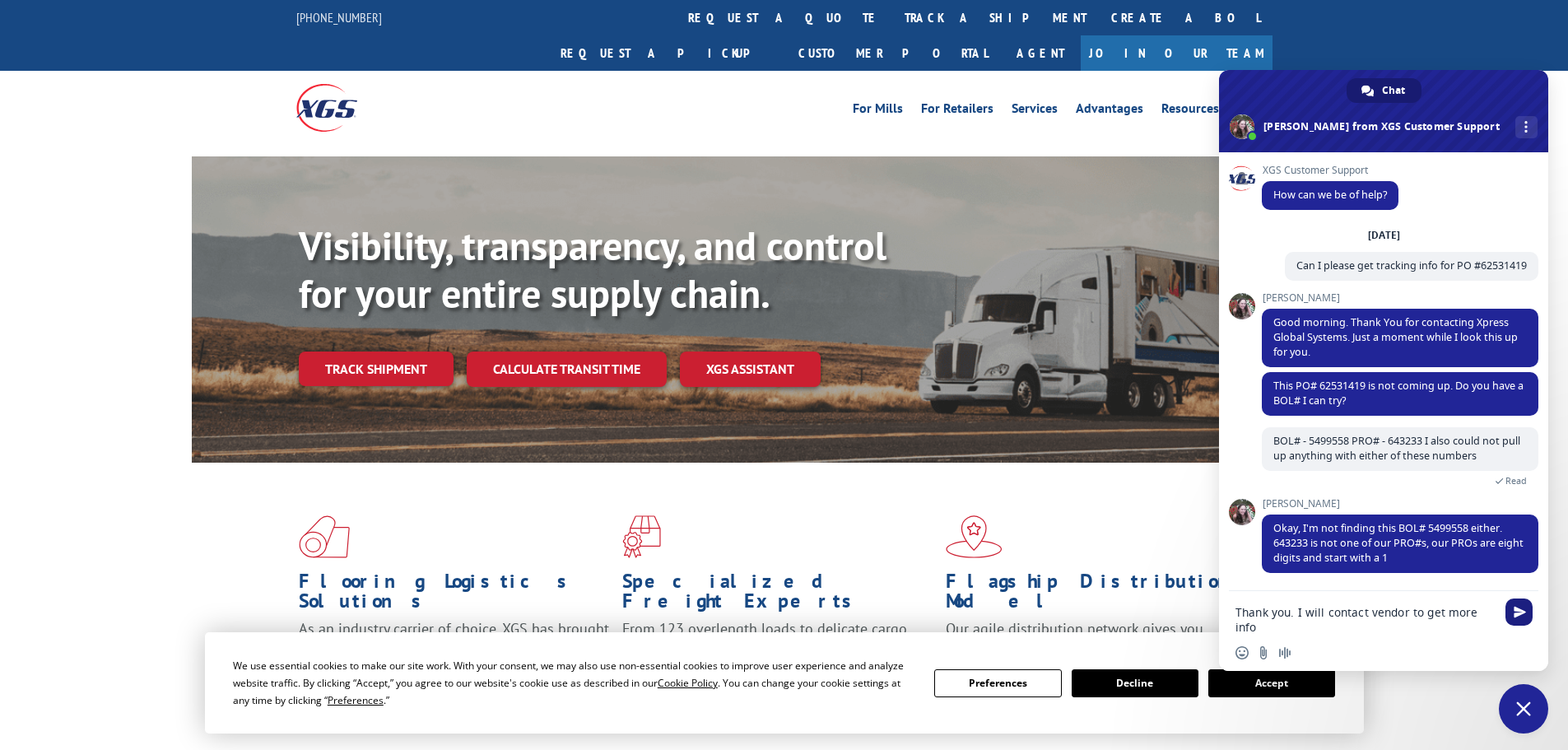
click at [1523, 615] on span "Send" at bounding box center [1519, 612] width 12 height 12
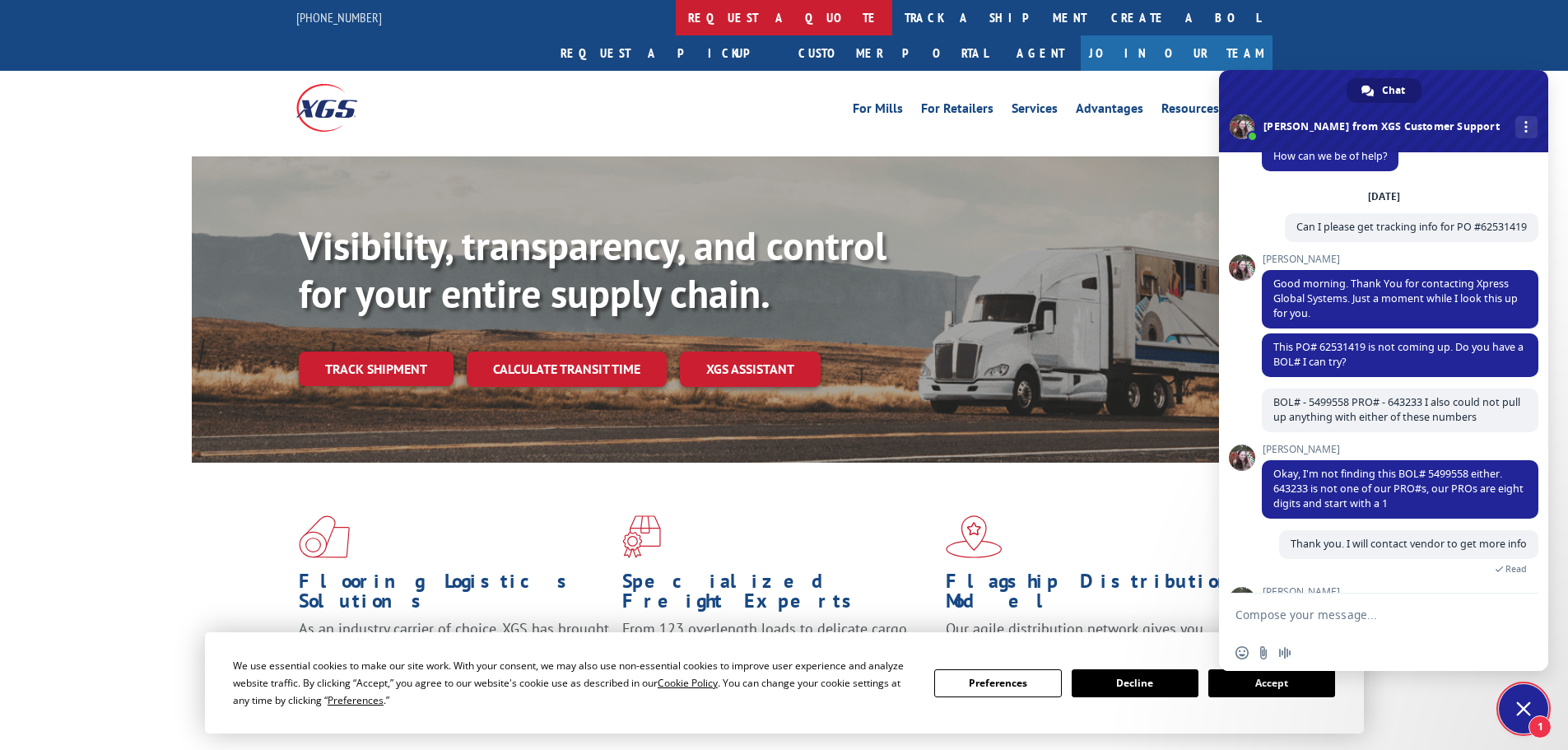
scroll to position [110, 0]
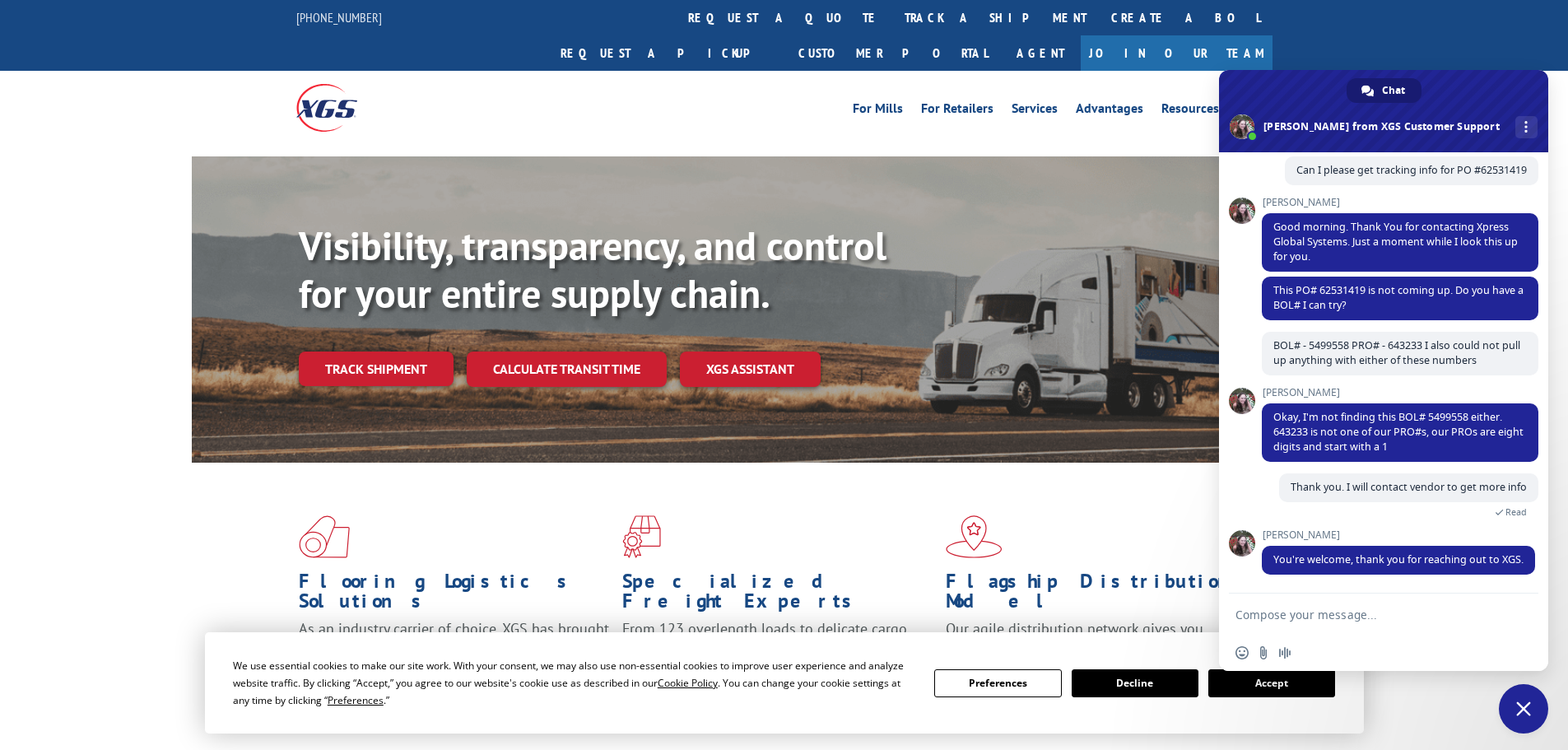
click at [1513, 722] on span "Close chat" at bounding box center [1523, 709] width 49 height 49
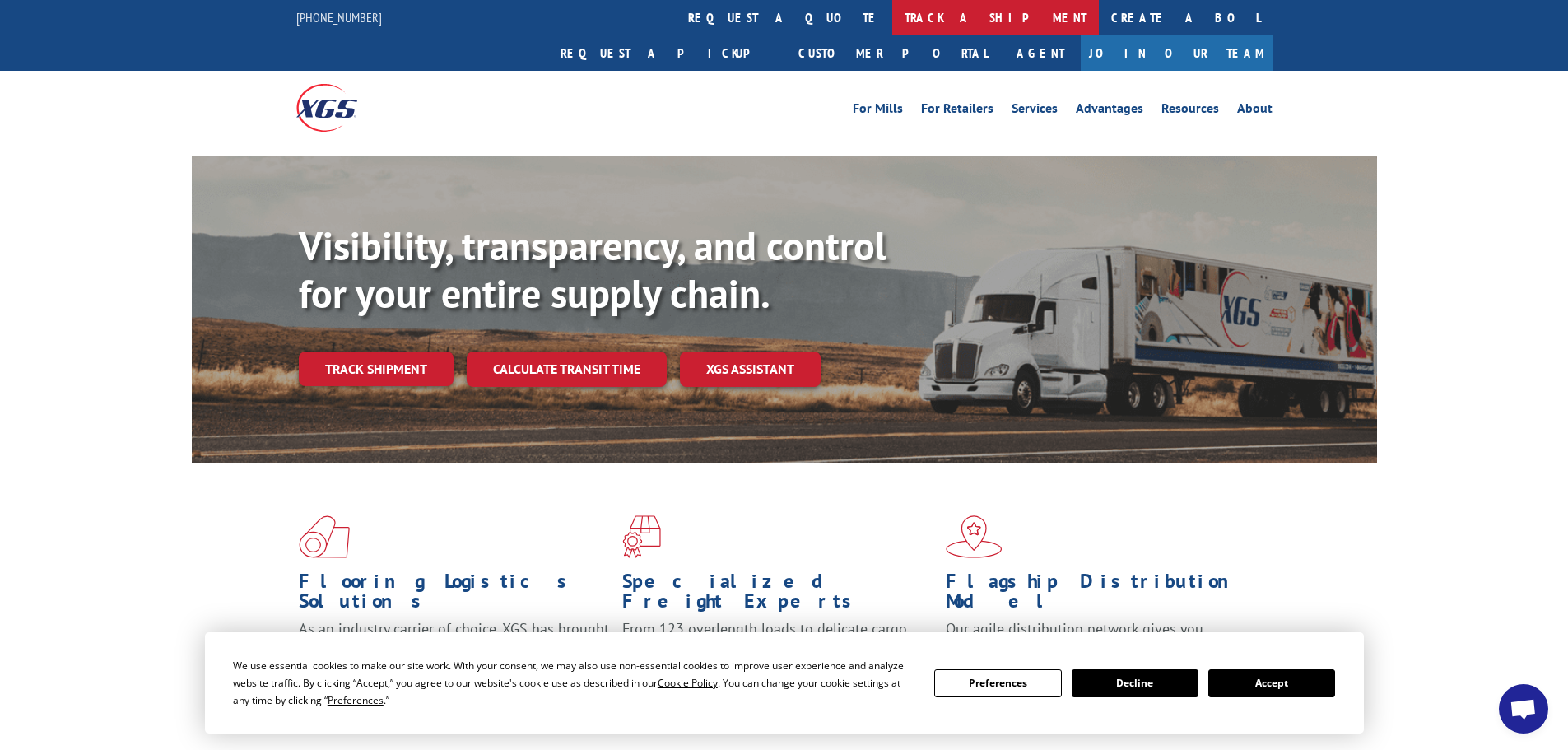
click at [892, 20] on link "track a shipment" at bounding box center [995, 17] width 206 height 35
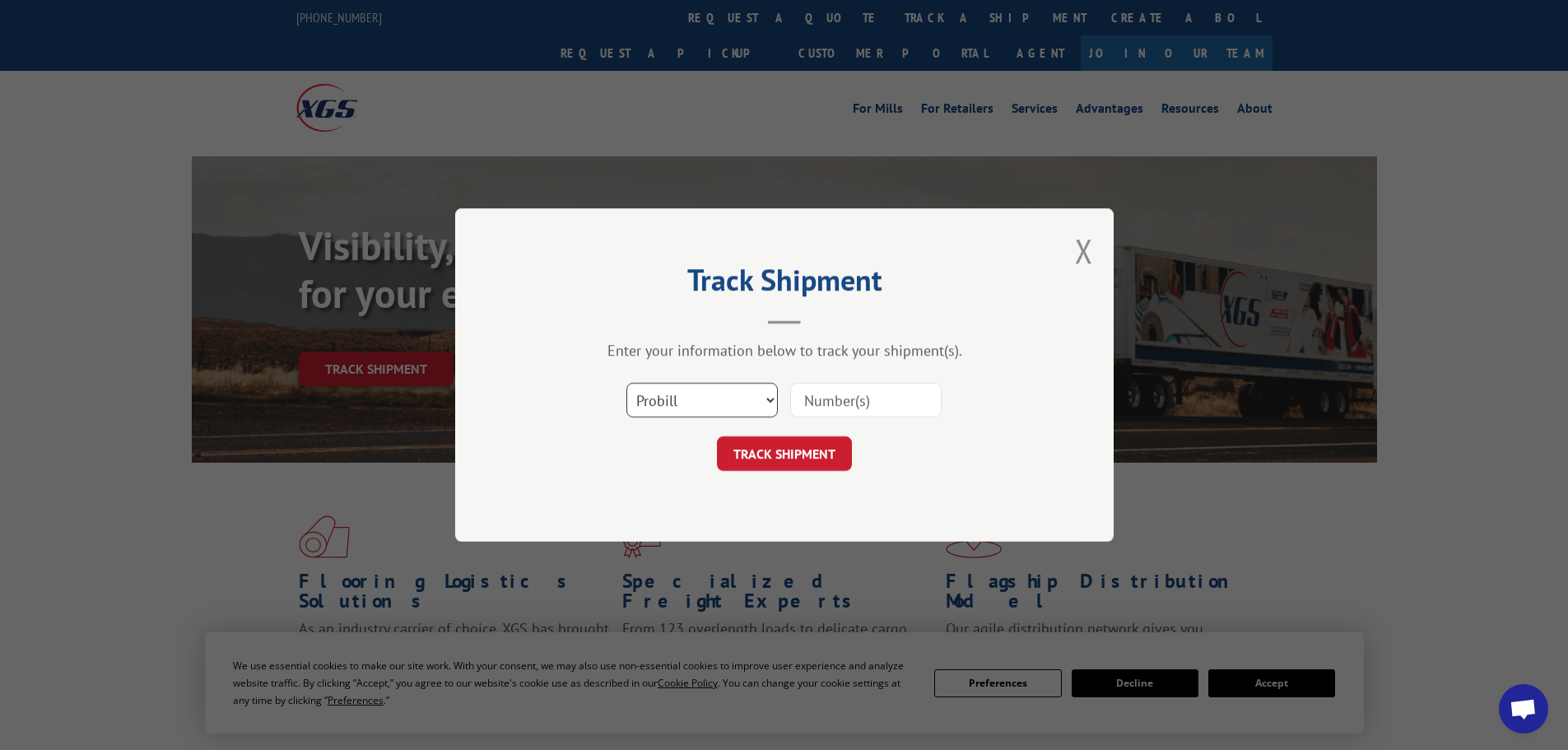
click at [735, 384] on select "Select category... Probill BOL PO" at bounding box center [701, 400] width 151 height 34
select select "bol"
click at [626, 383] on select "Select category... Probill BOL PO" at bounding box center [701, 400] width 151 height 34
click at [820, 405] on input at bounding box center [865, 400] width 151 height 34
paste input "5499558"
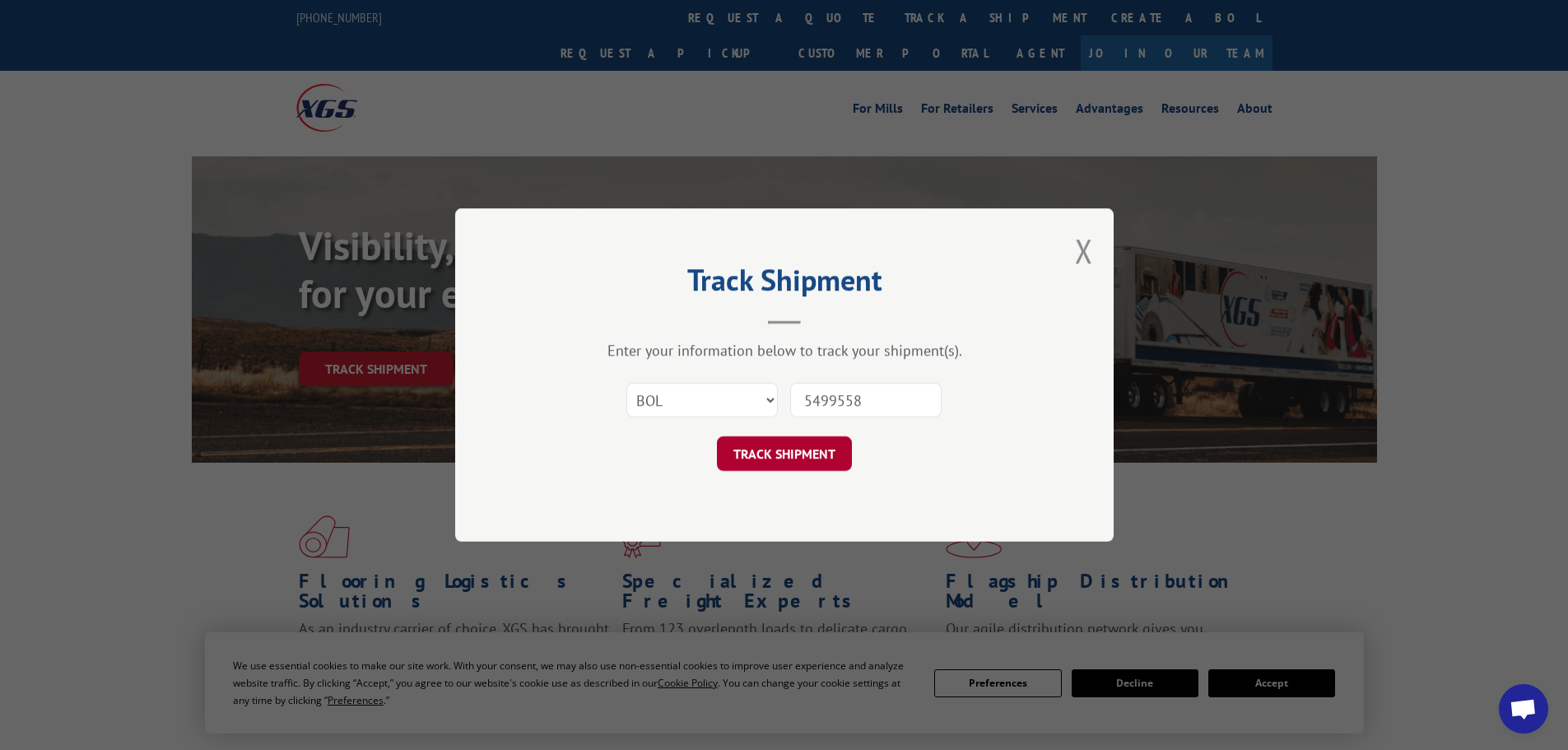
type input "5499558"
click at [817, 448] on button "TRACK SHIPMENT" at bounding box center [784, 453] width 135 height 34
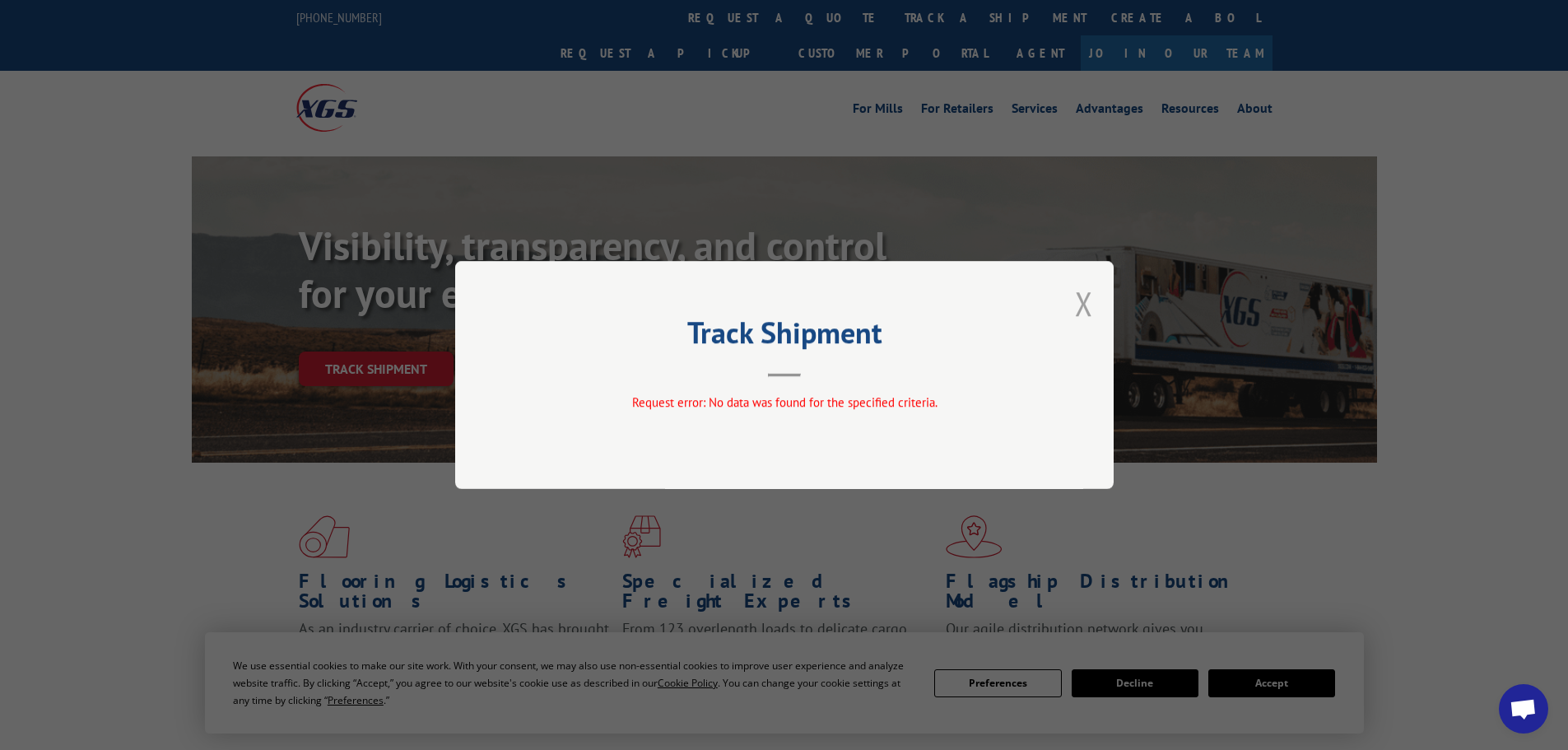
click at [1083, 308] on button "Close modal" at bounding box center [1084, 304] width 18 height 44
